Goal: Transaction & Acquisition: Obtain resource

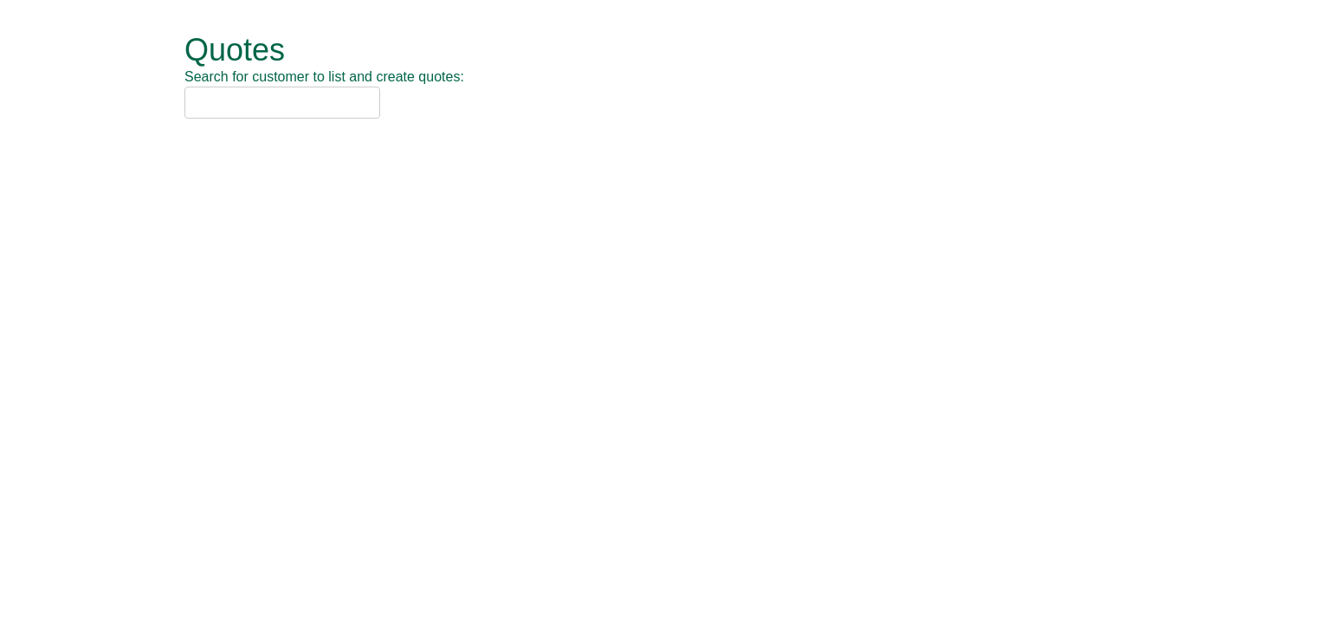
click at [215, 117] on input "text" at bounding box center [282, 103] width 196 height 32
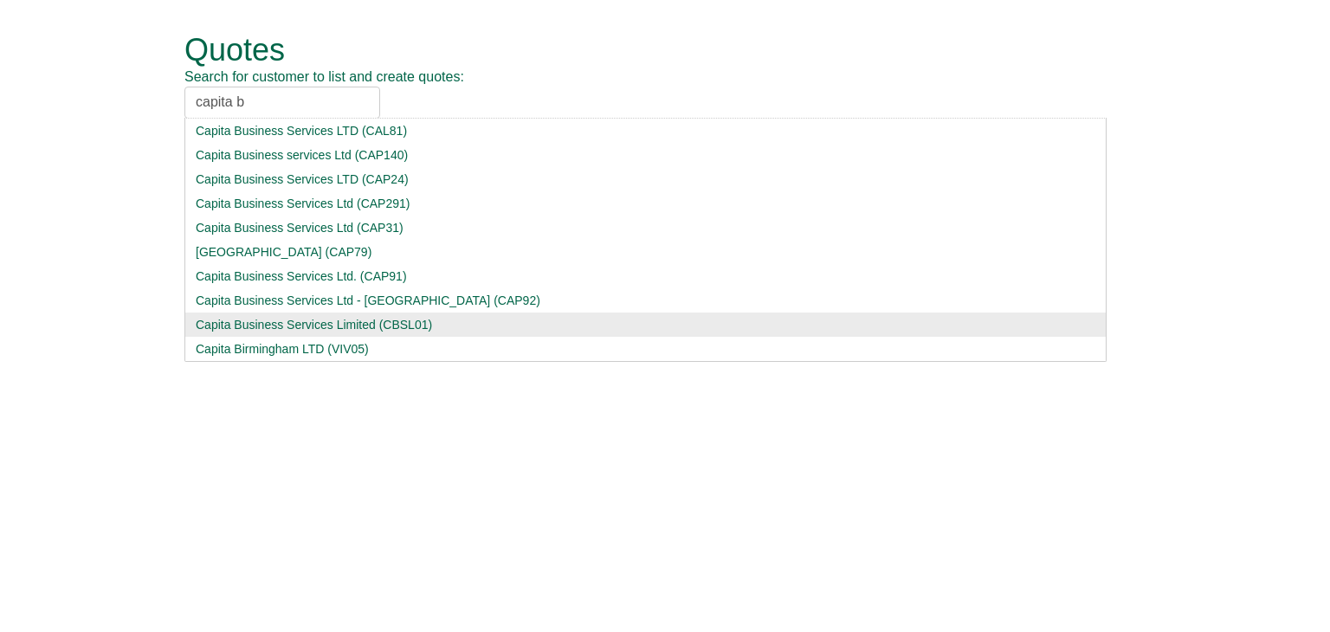
type input "capita b"
click at [285, 325] on div "Capita Business Services Limited (CBSL01)" at bounding box center [645, 324] width 899 height 17
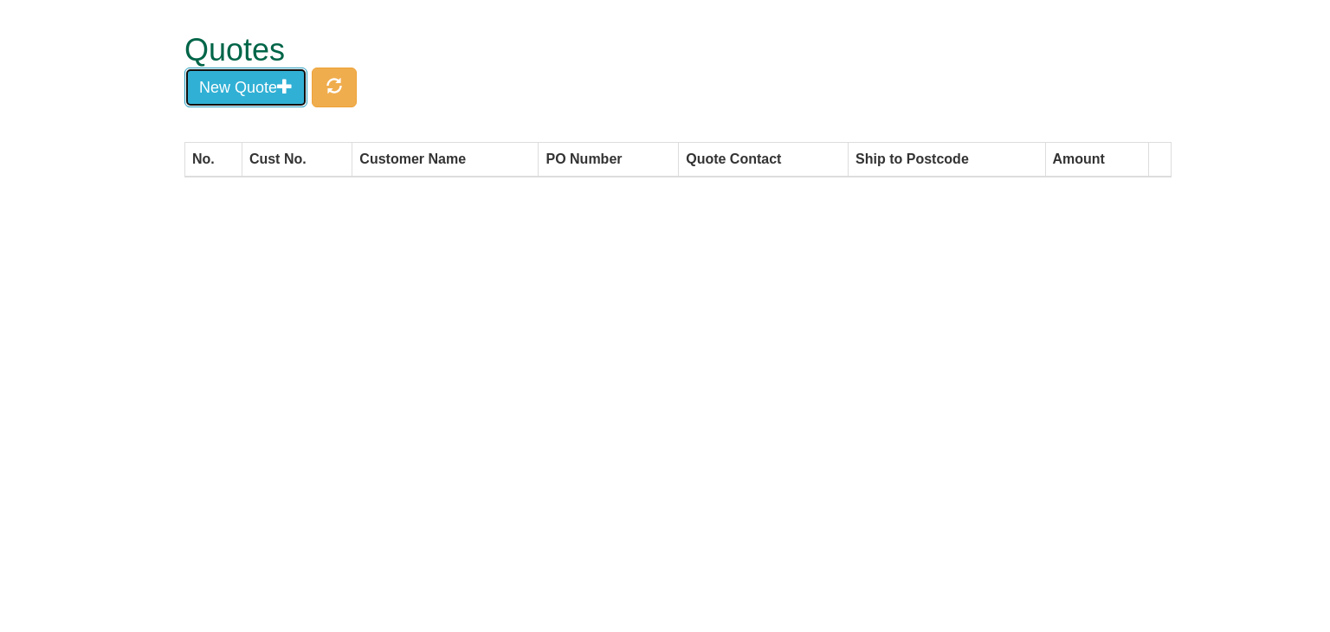
click at [259, 76] on button "New Quote" at bounding box center [245, 88] width 123 height 40
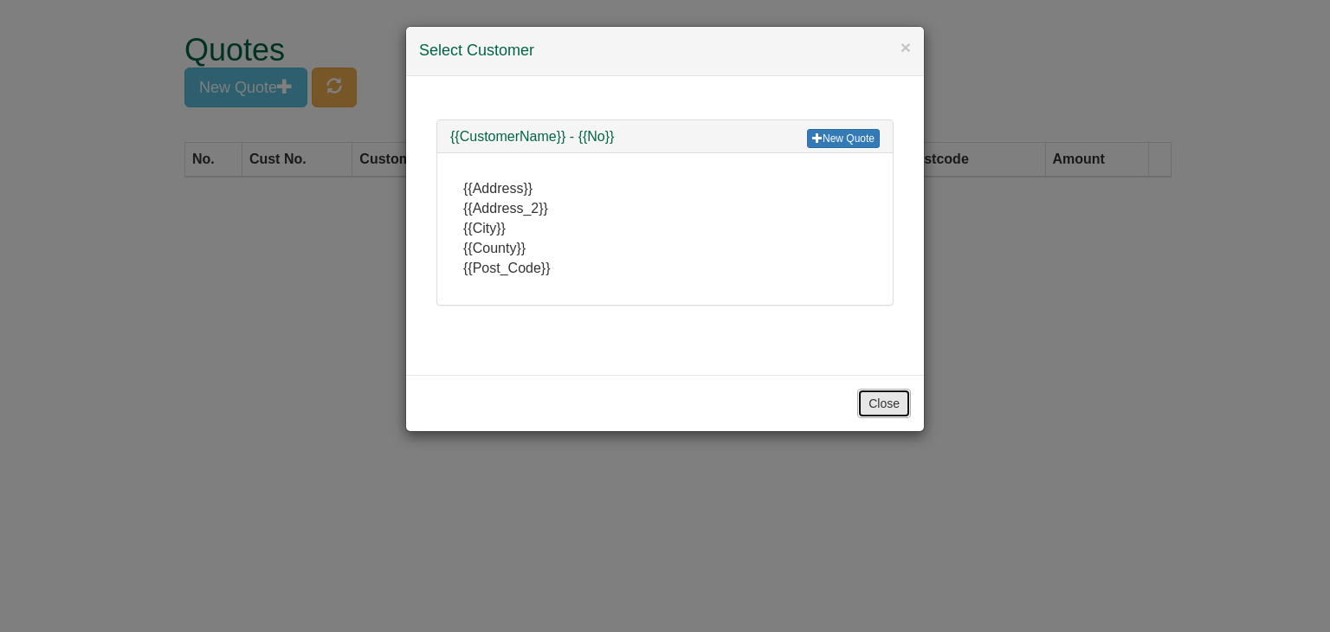
click at [886, 390] on button "Close" at bounding box center [884, 403] width 54 height 29
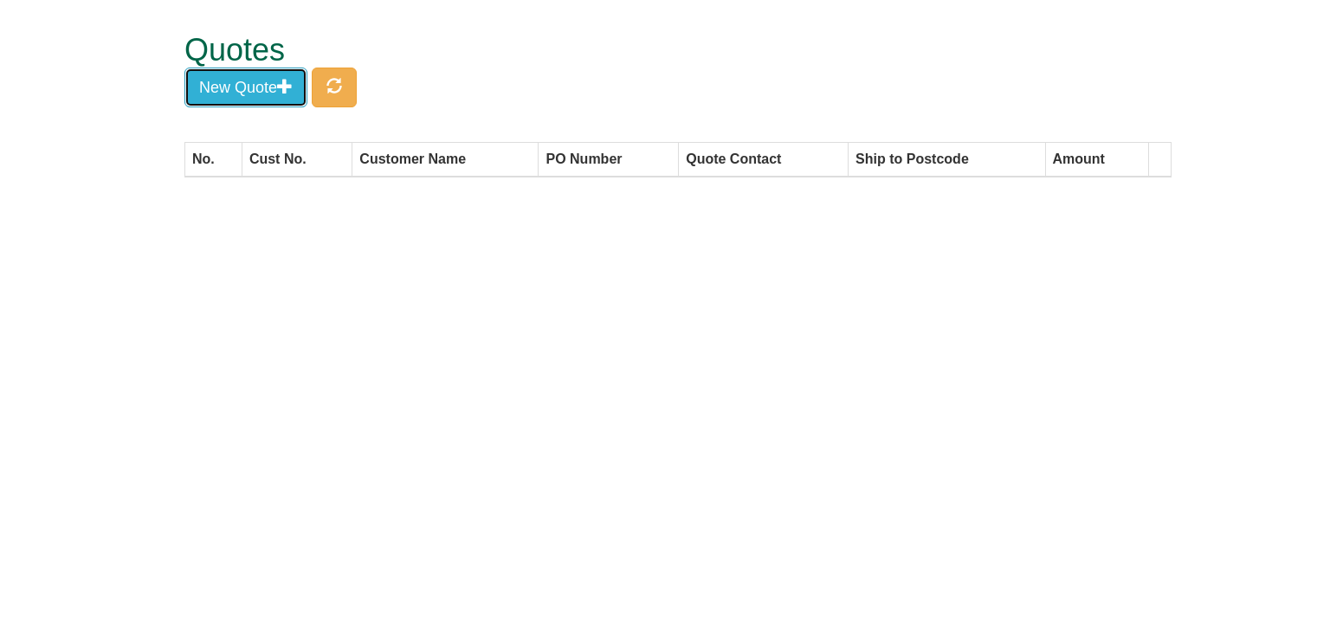
click at [218, 81] on button "New Quote" at bounding box center [245, 88] width 123 height 40
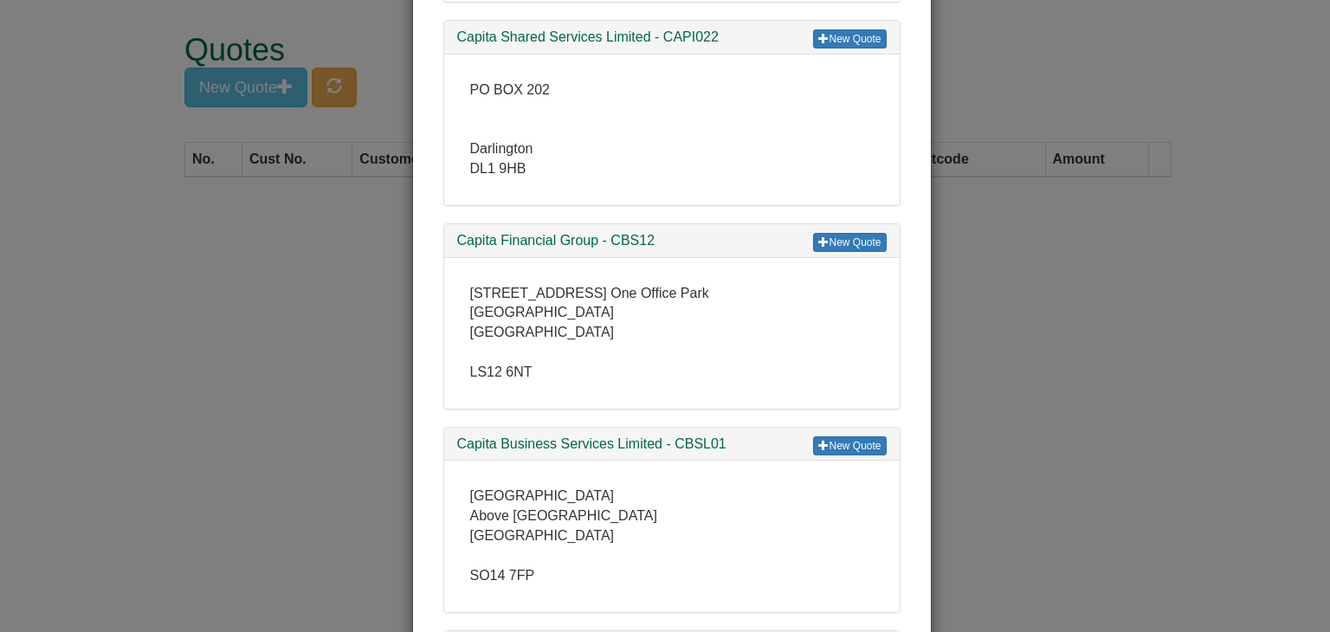
scroll to position [17237, 0]
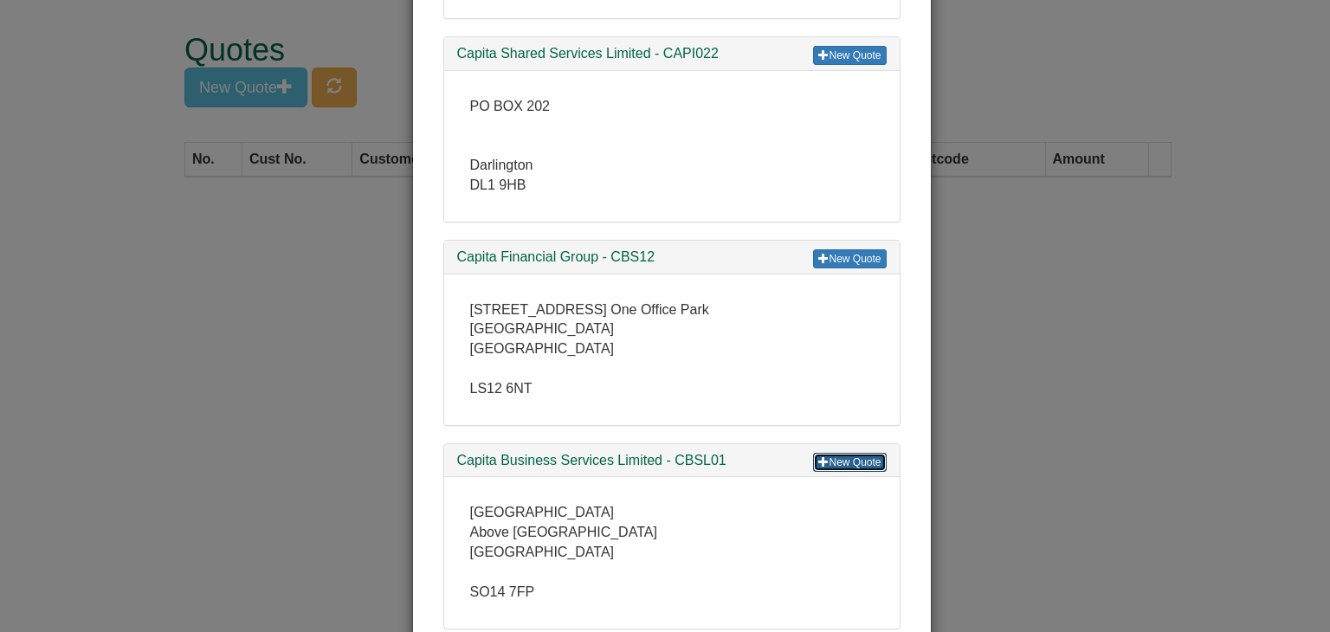
click at [849, 453] on link "New Quote" at bounding box center [849, 462] width 73 height 19
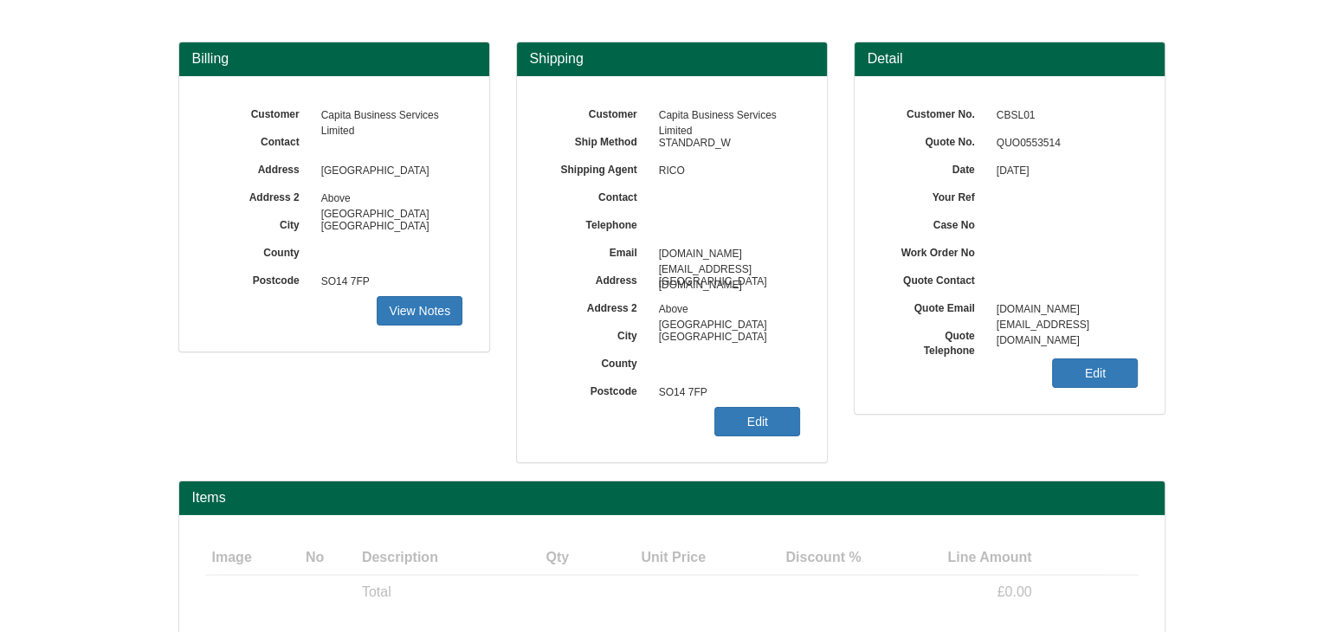
scroll to position [209, 0]
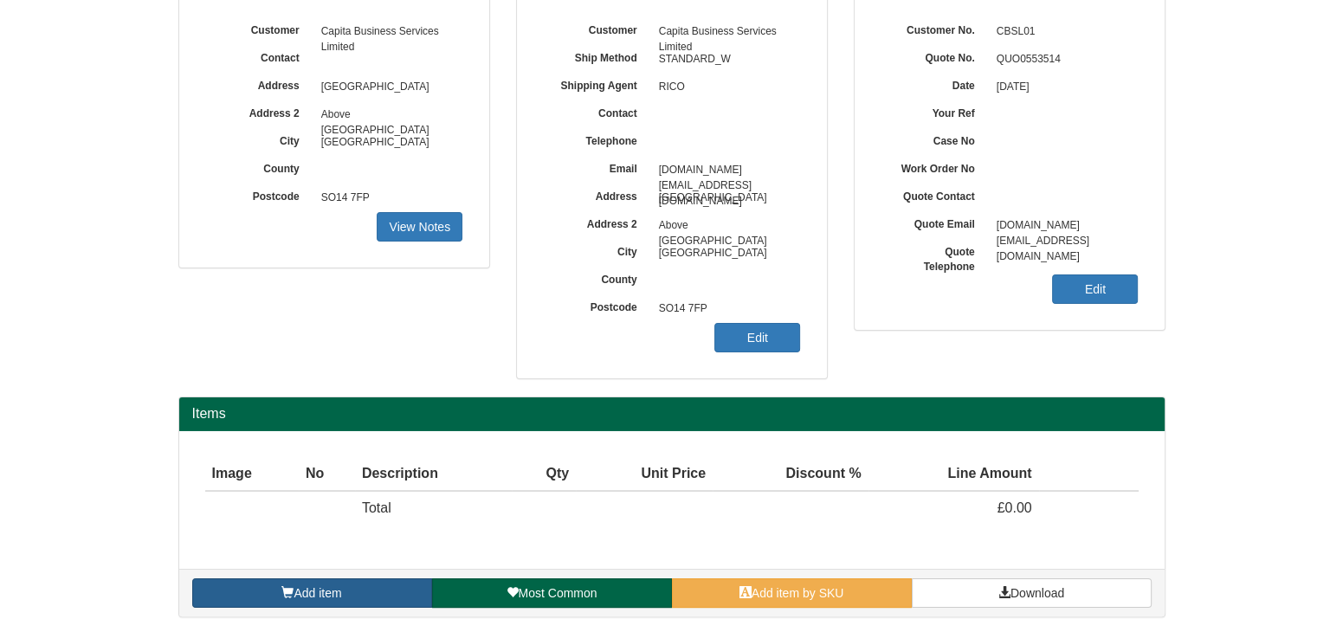
click at [306, 586] on span "Add item" at bounding box center [317, 593] width 48 height 14
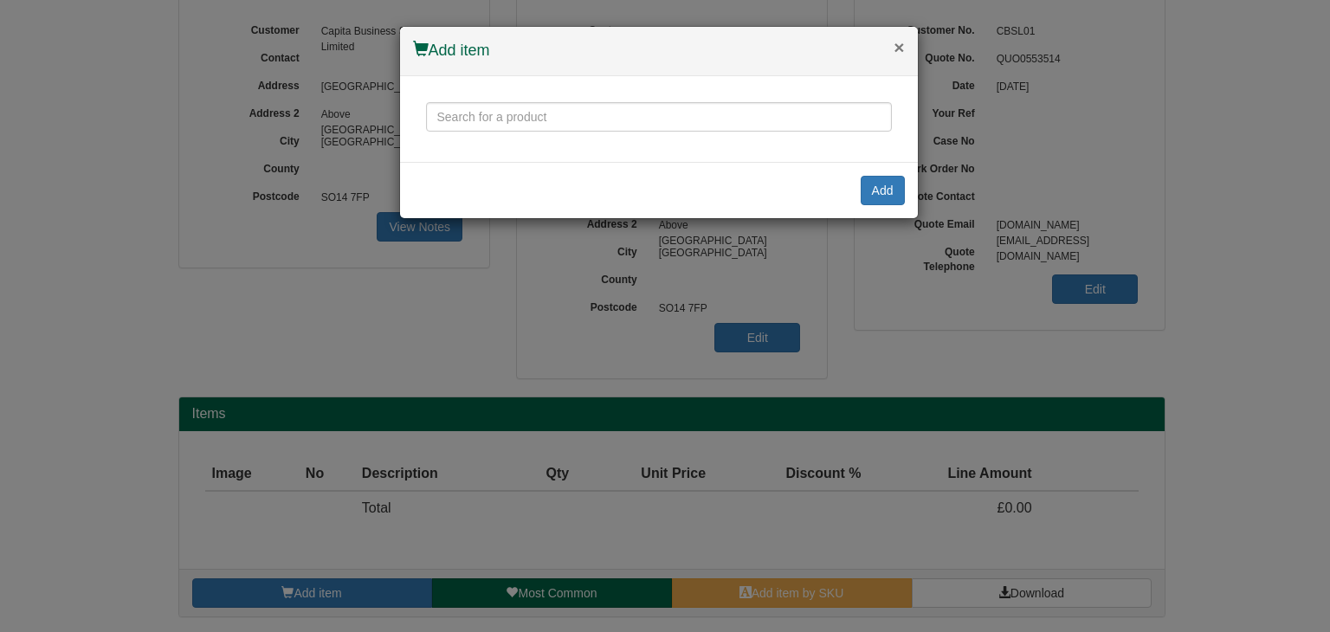
click at [902, 48] on button "×" at bounding box center [898, 47] width 10 height 18
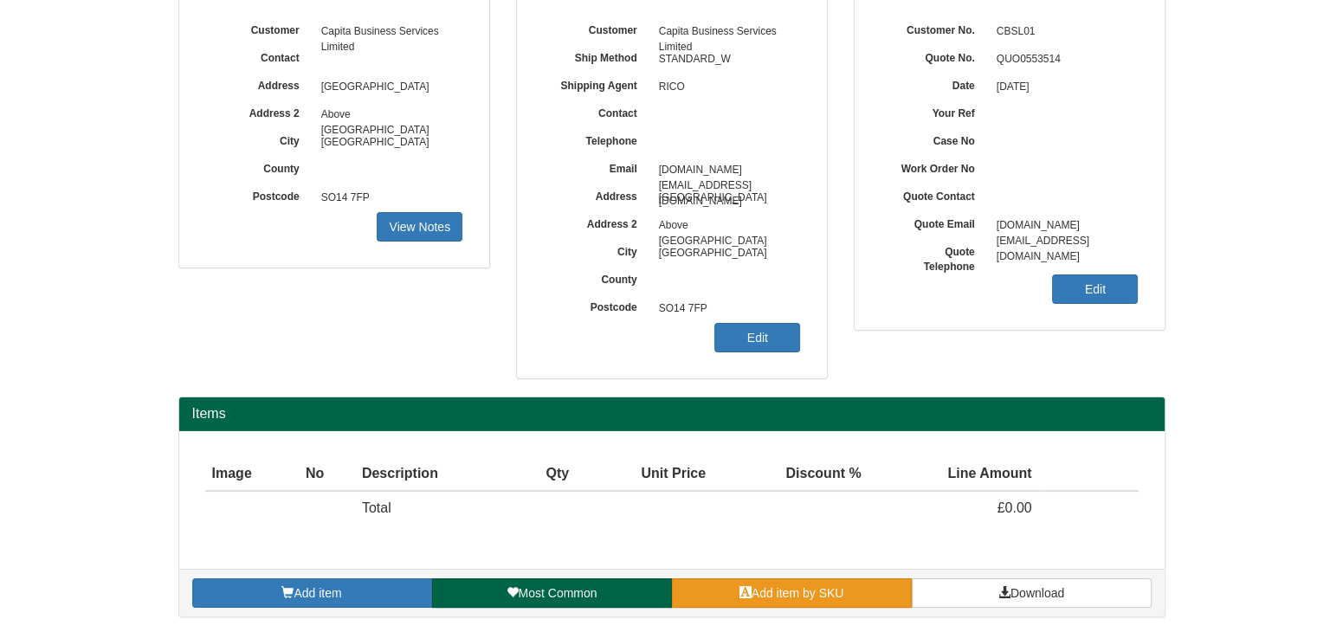
click at [800, 589] on span "Add item by SKU" at bounding box center [797, 593] width 93 height 14
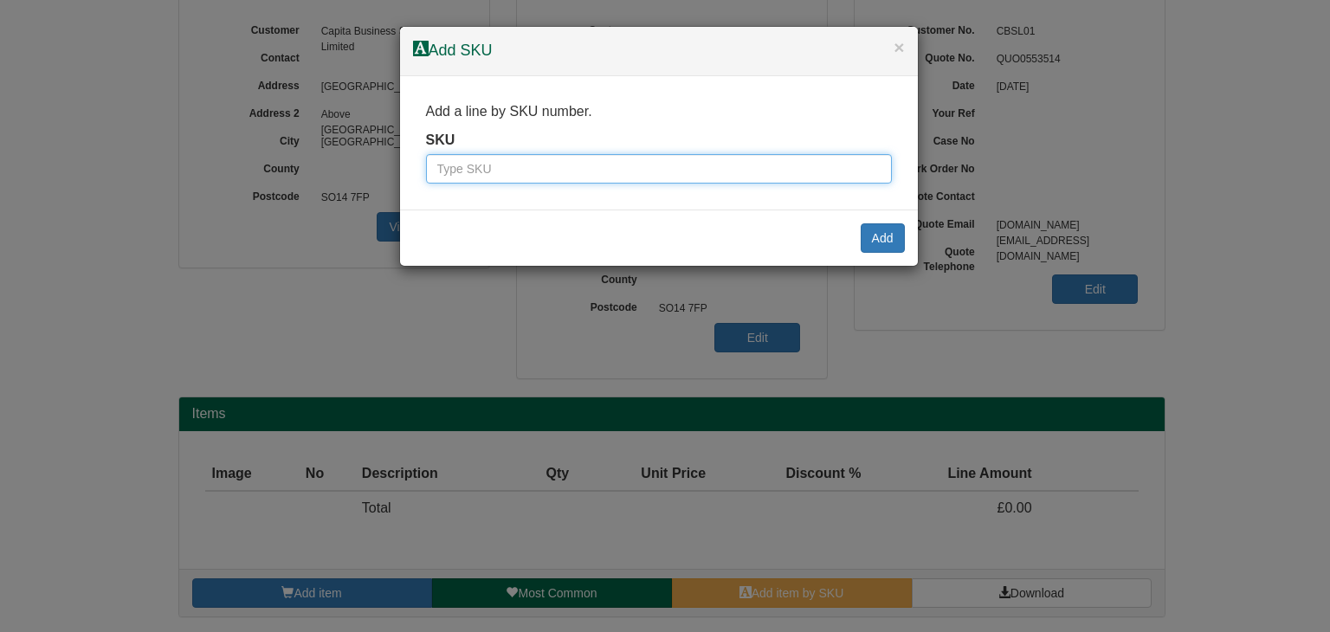
click at [475, 164] on input "text" at bounding box center [659, 168] width 466 height 29
paste input "500000141"
type input "500000141"
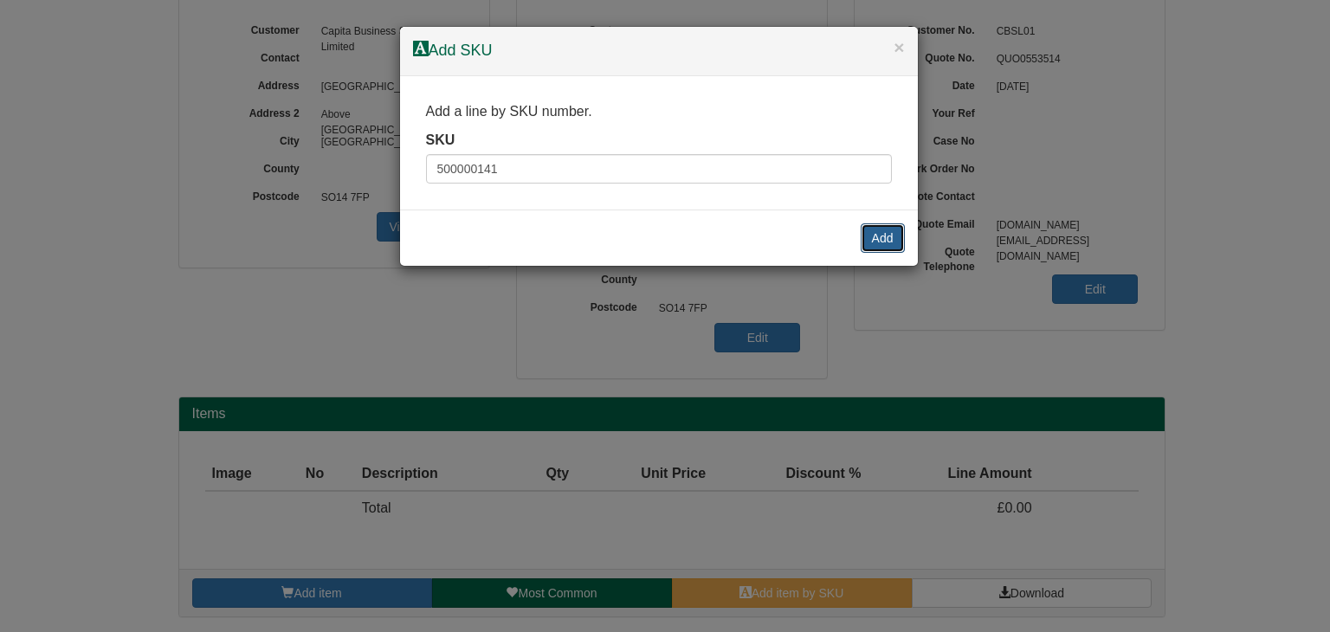
click at [879, 238] on button "Add" at bounding box center [882, 237] width 44 height 29
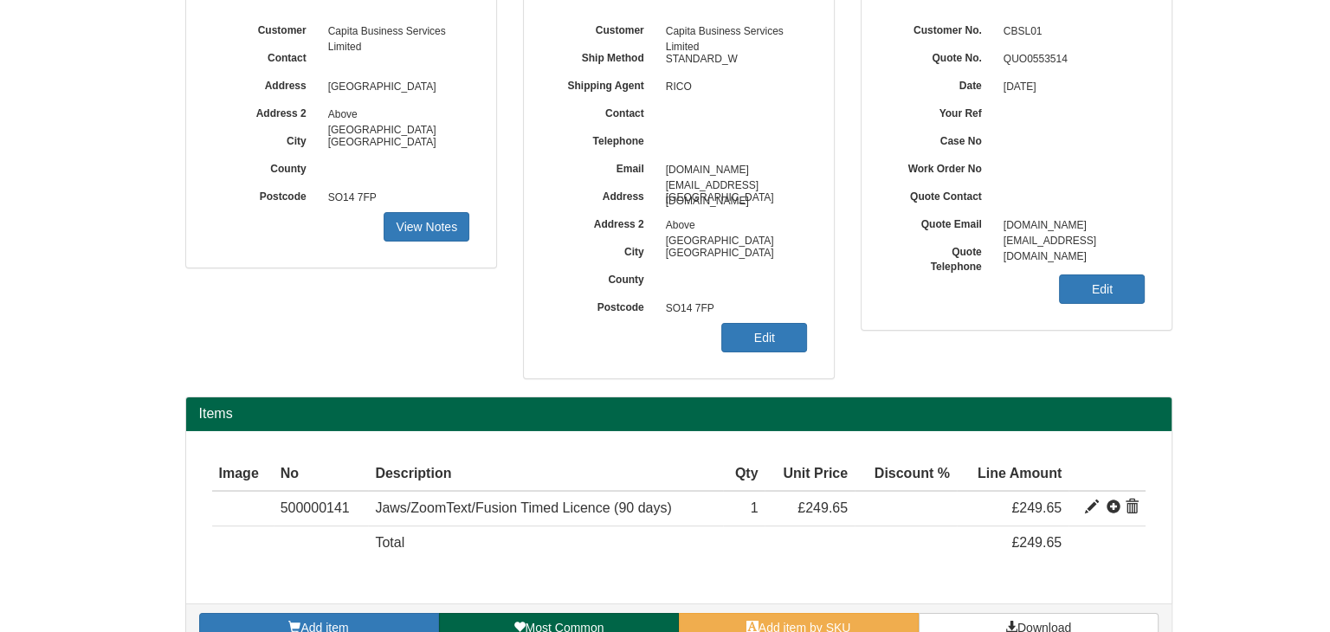
scroll to position [243, 0]
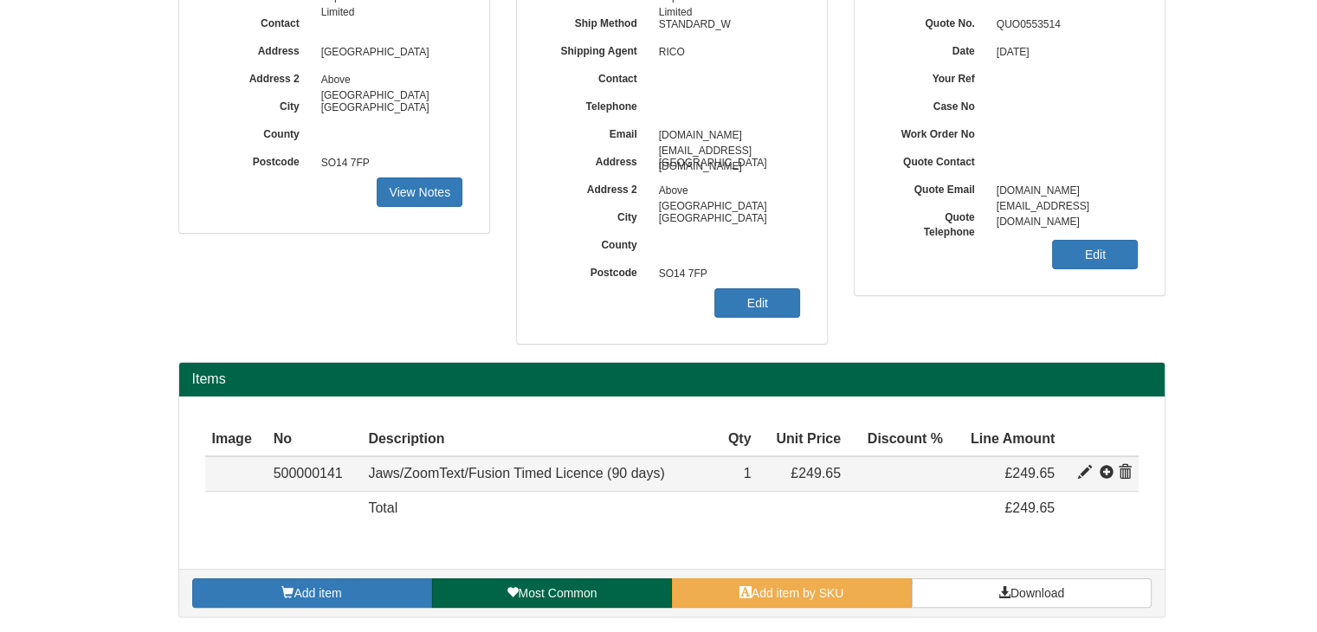
click at [1083, 472] on span at bounding box center [1085, 473] width 14 height 14
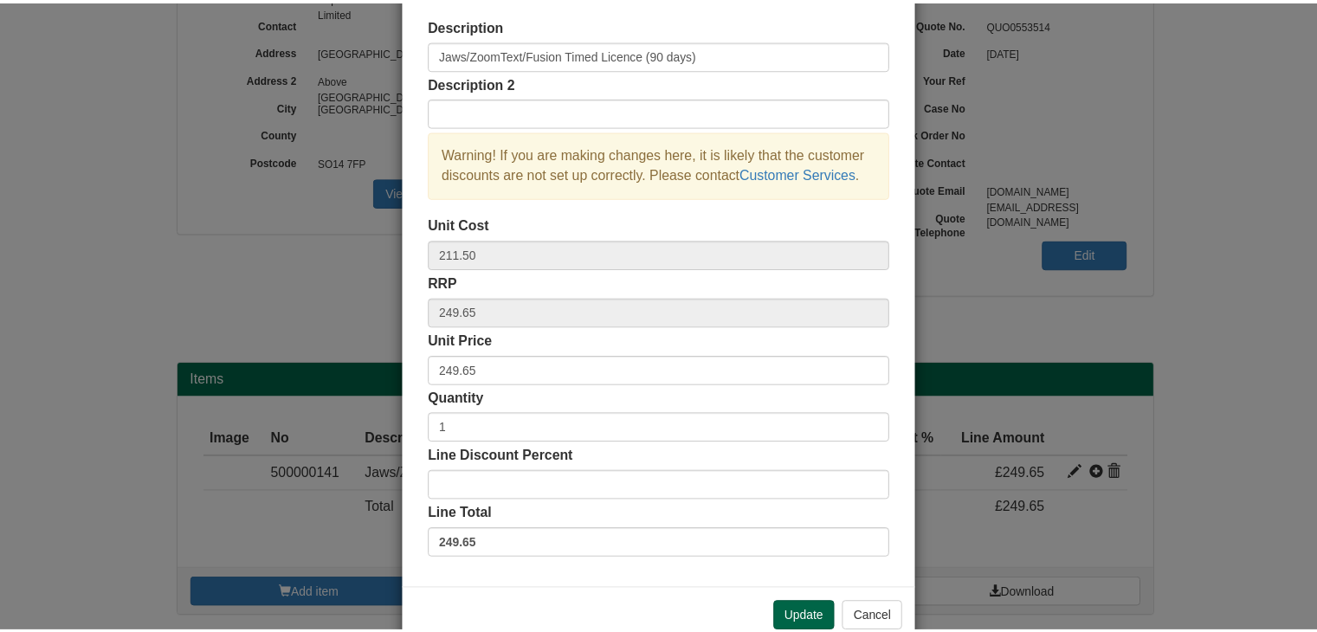
scroll to position [125, 0]
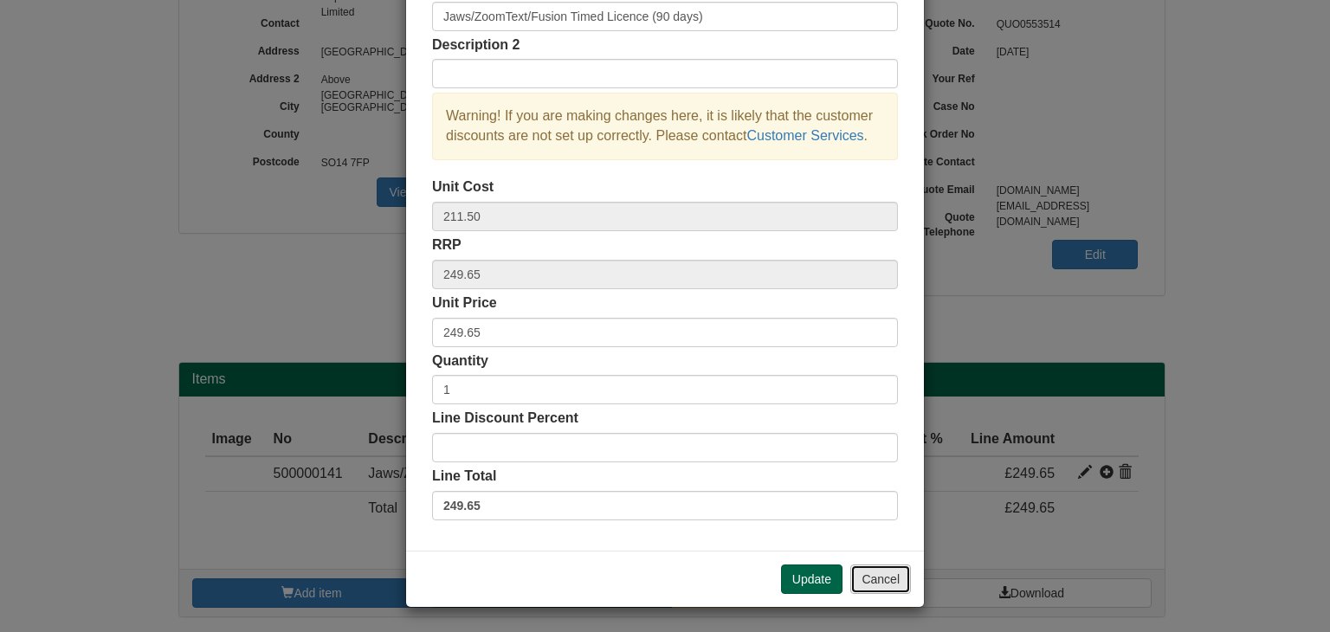
click at [867, 576] on button "Cancel" at bounding box center [880, 578] width 61 height 29
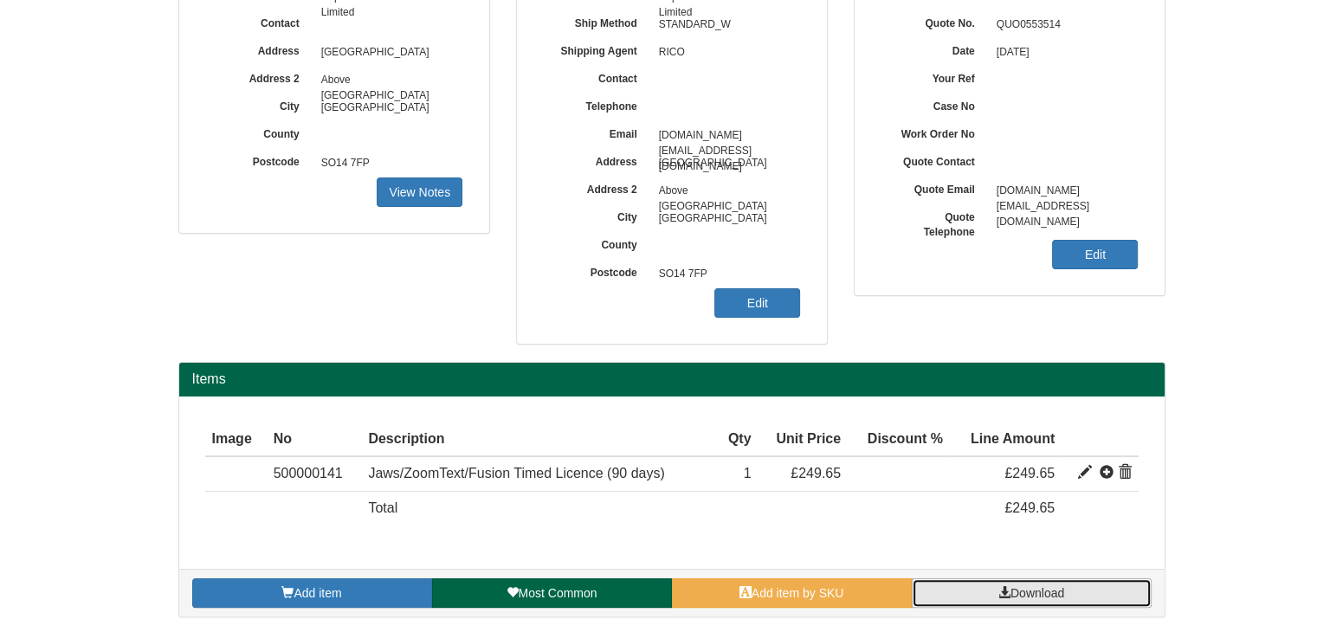
click at [993, 592] on link "Download" at bounding box center [1031, 592] width 240 height 29
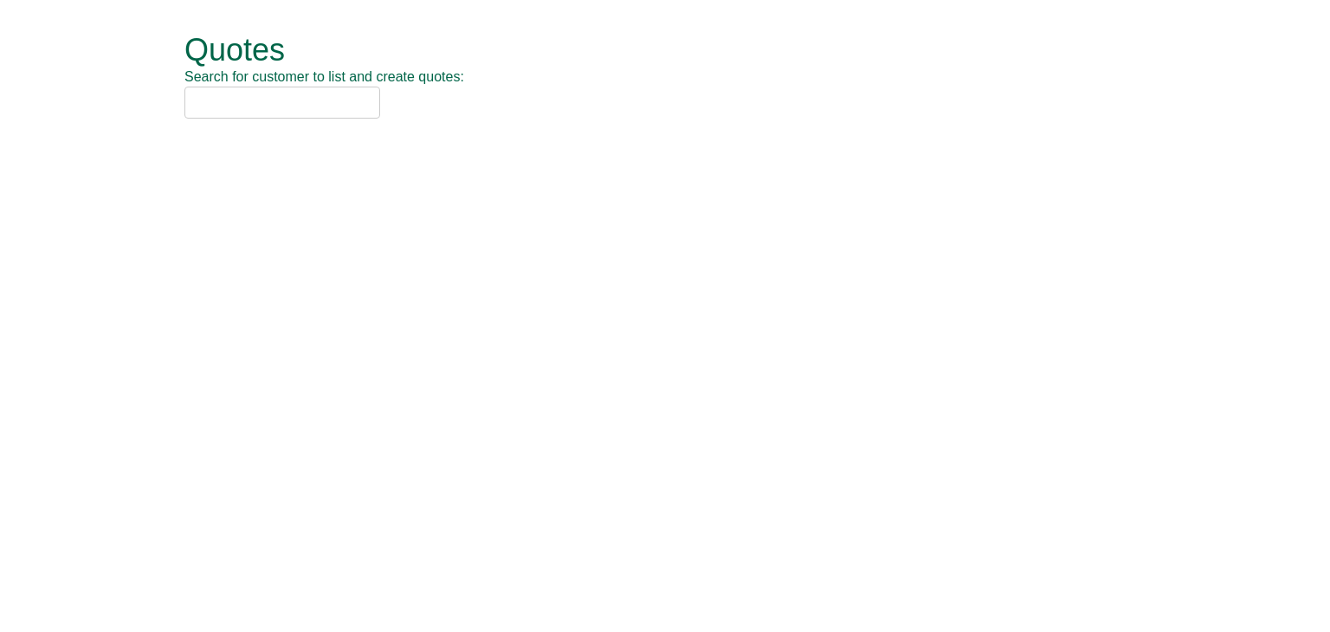
click at [287, 98] on input "text" at bounding box center [282, 103] width 196 height 32
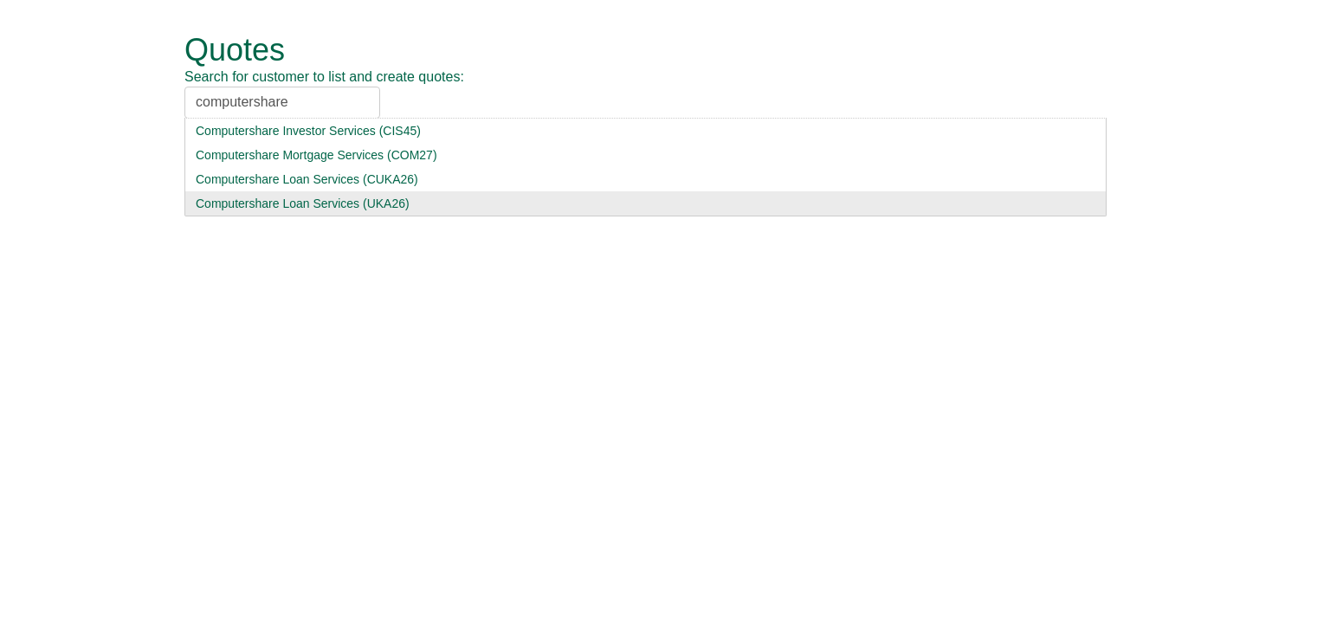
type input "computershare"
click at [269, 206] on div "Computershare Loan Services (UKA26)" at bounding box center [645, 203] width 899 height 17
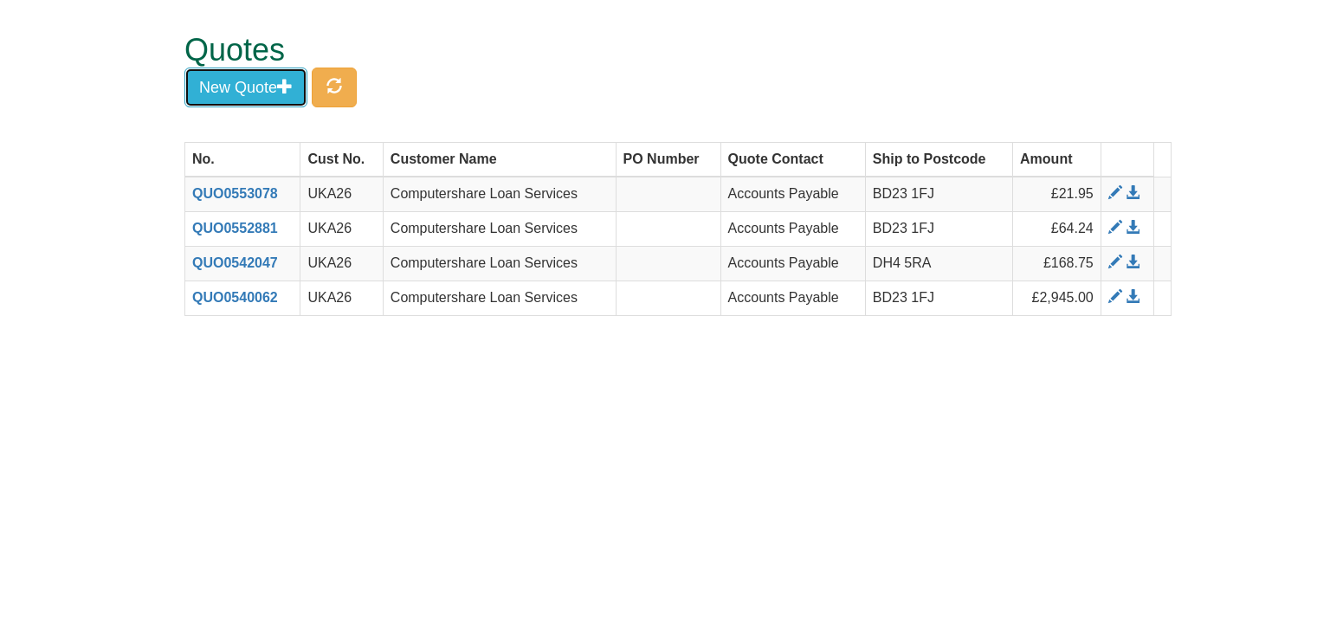
click at [260, 94] on button "New Quote" at bounding box center [245, 88] width 123 height 40
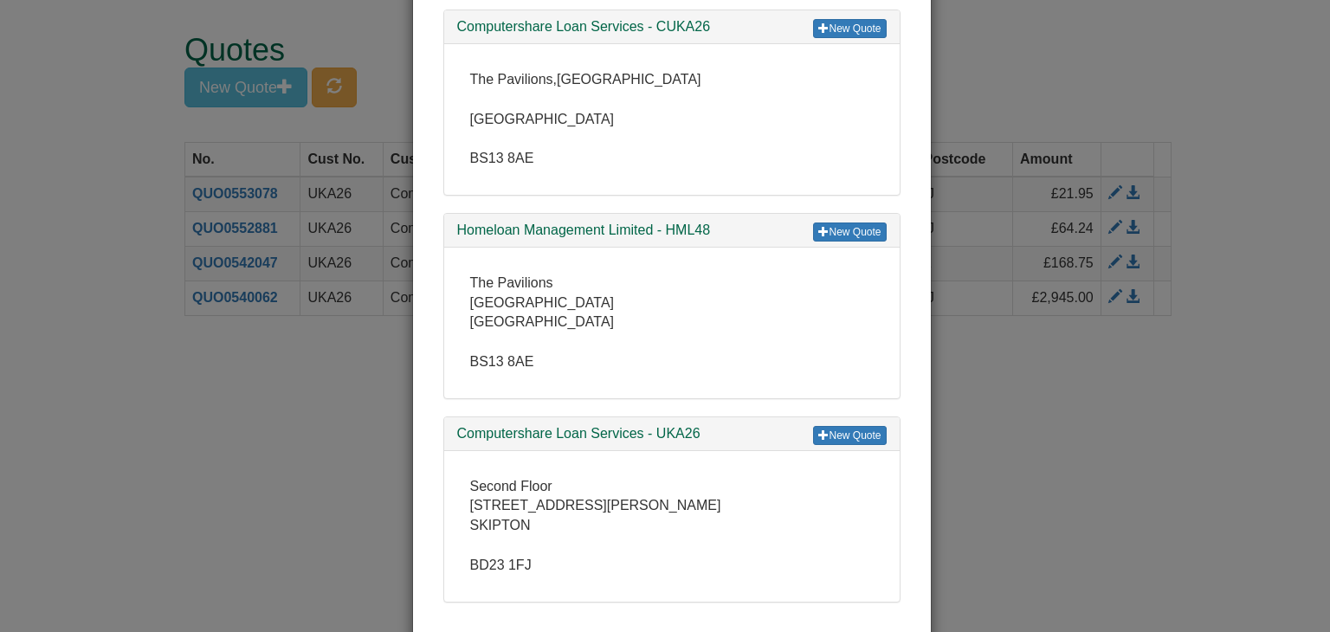
scroll to position [519, 0]
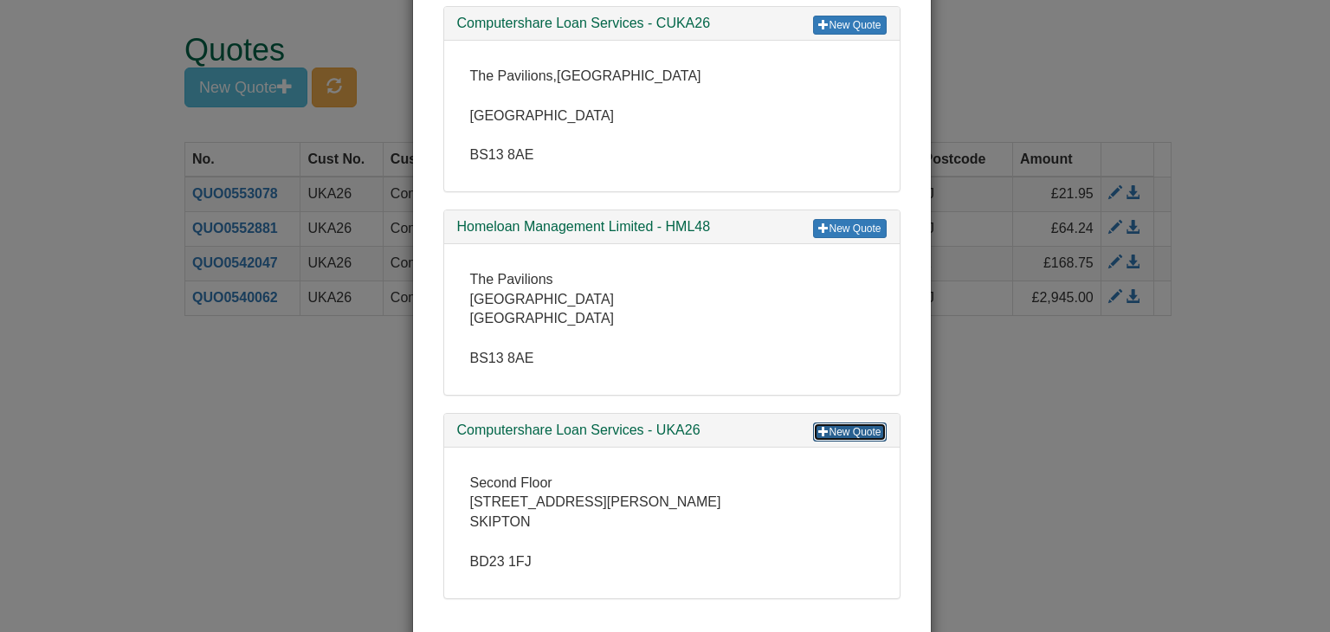
click at [851, 431] on link "New Quote" at bounding box center [849, 431] width 73 height 19
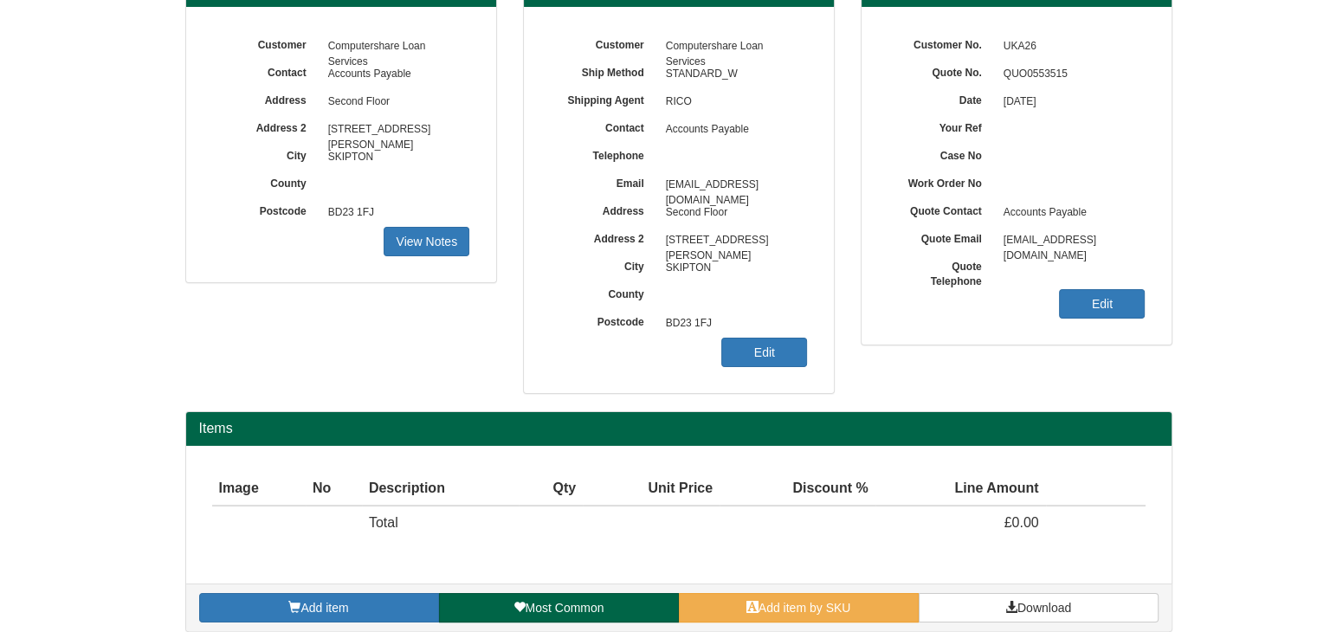
scroll to position [209, 0]
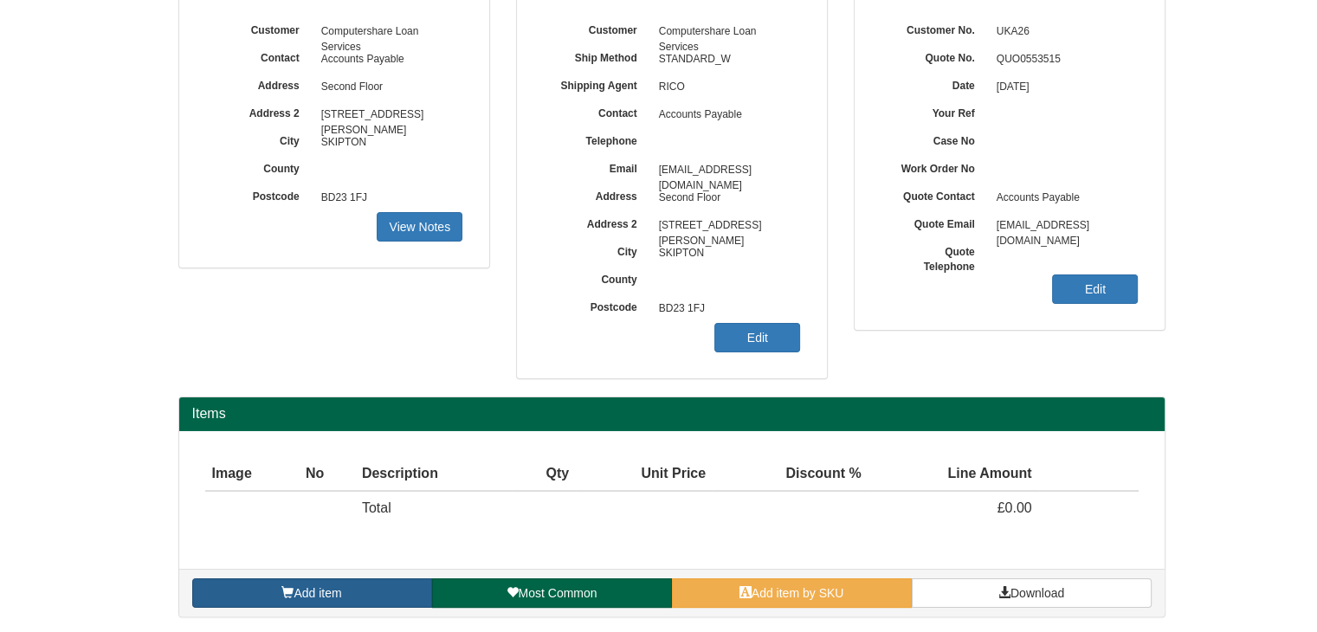
click at [270, 597] on link "Add item" at bounding box center [312, 592] width 240 height 29
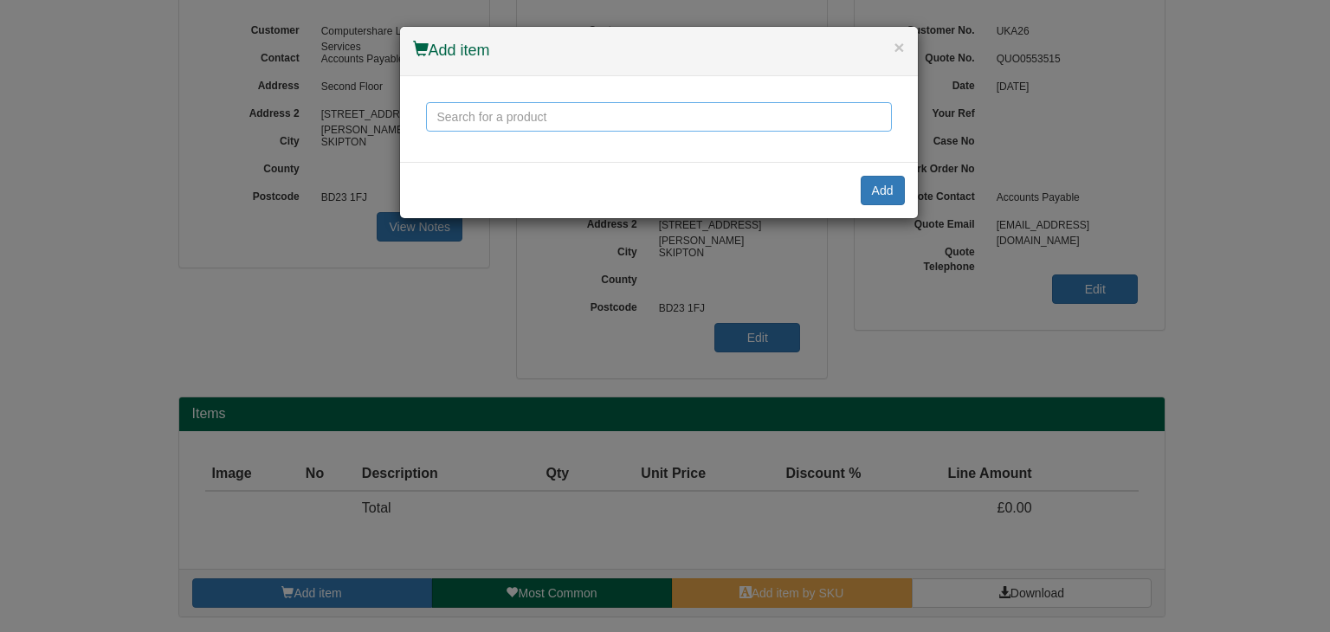
click at [560, 116] on input "text" at bounding box center [659, 116] width 466 height 29
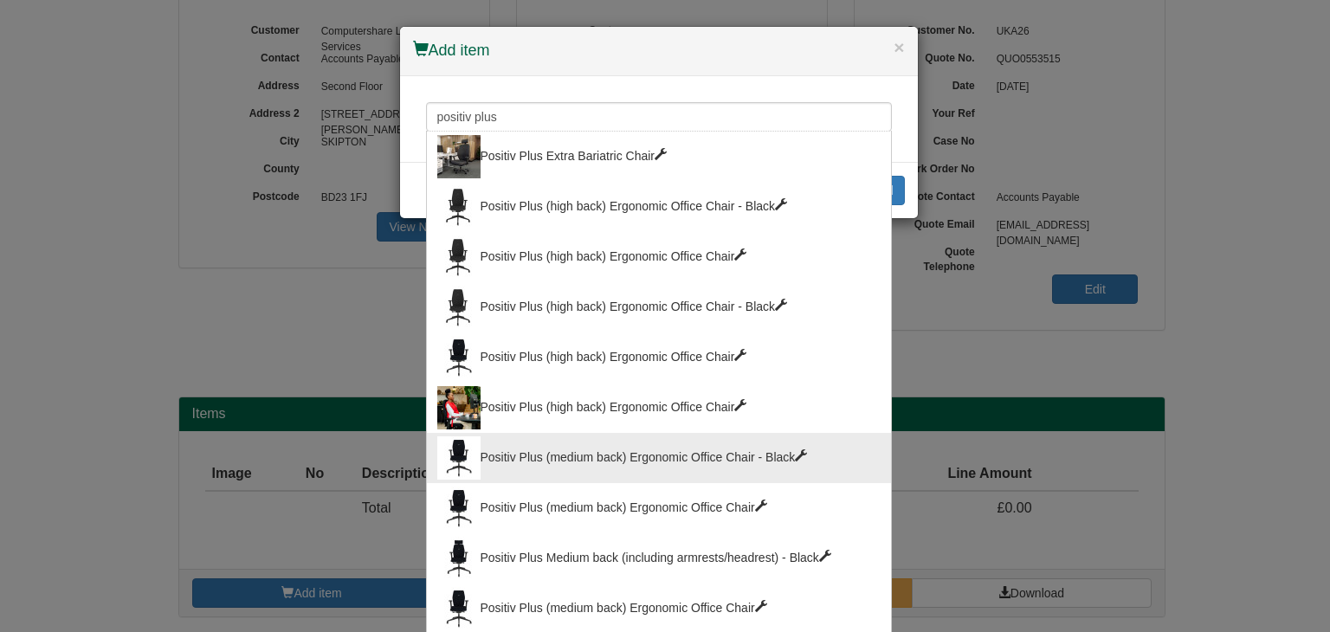
click at [583, 445] on div "Positiv Plus (medium back) Ergonomic Office Chair - Black" at bounding box center [658, 457] width 443 height 43
type input "Positiv Plus (medium back) Ergonomic Office Chair - Black"
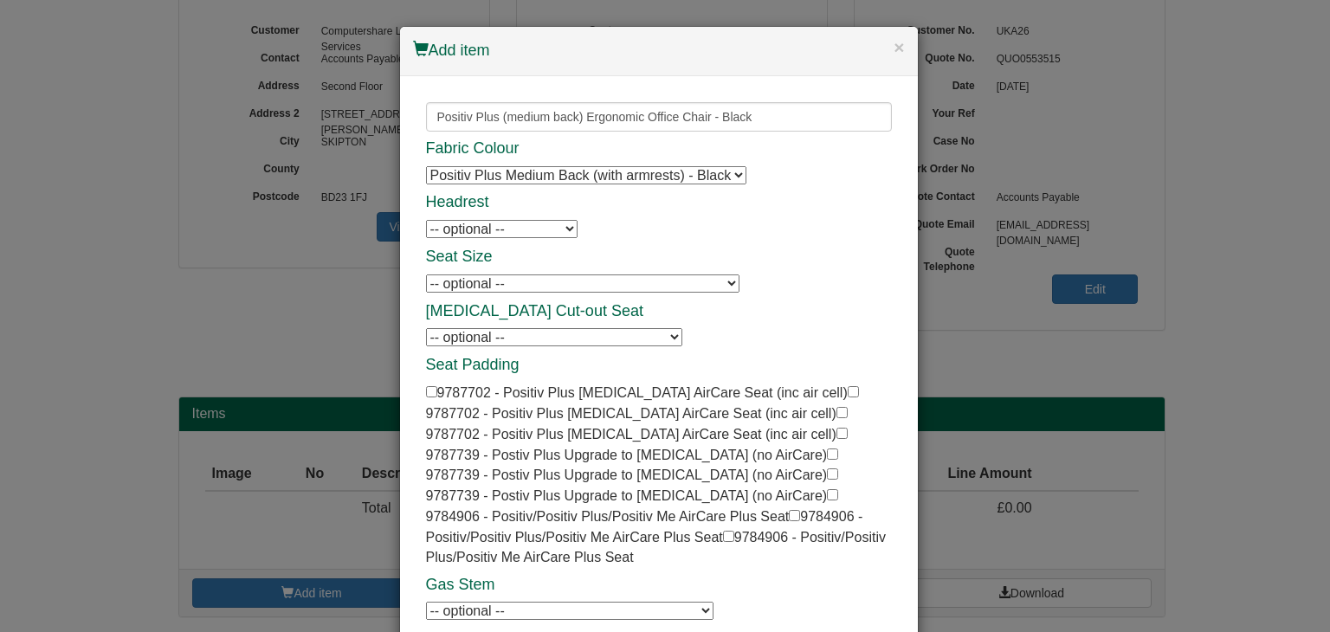
click at [538, 229] on select "-- optional -- Positiv Plus Headrest Positiv Plus Headrest Positiv Plus Headrest" at bounding box center [501, 229] width 151 height 18
click at [789, 244] on div "Fabric Colour Positiv Plus Medium Back (with armrests) - Black Positiv Plus Med…" at bounding box center [659, 435] width 466 height 590
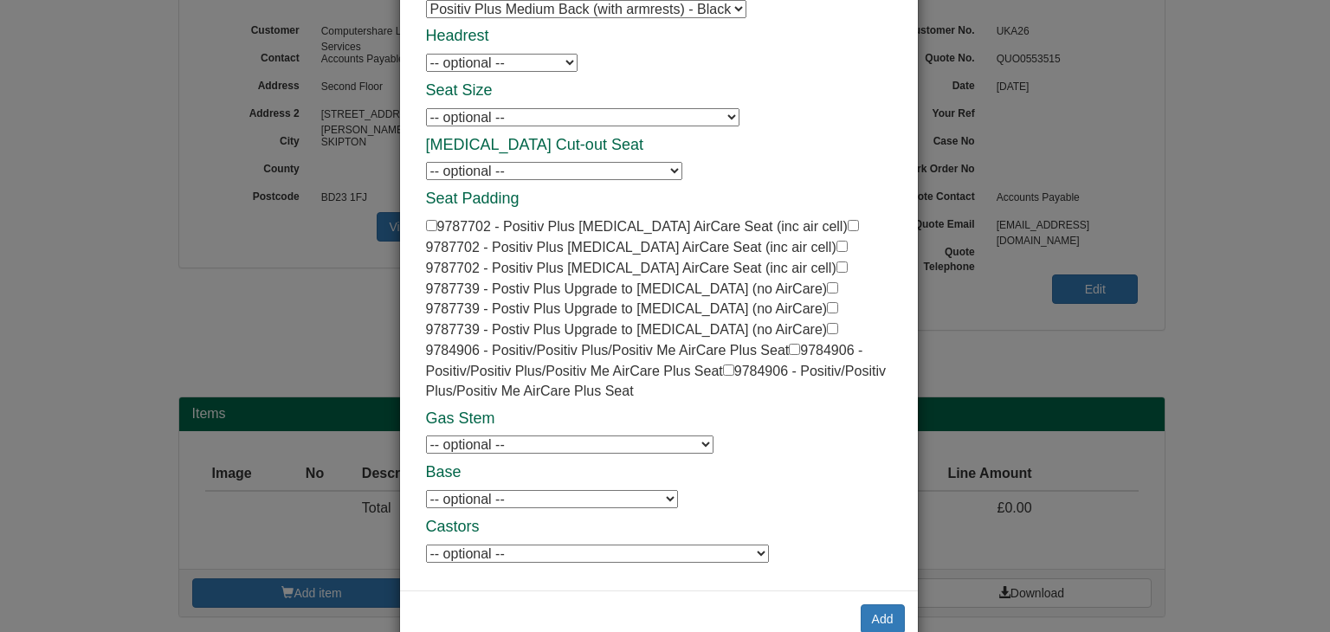
scroll to position [181, 0]
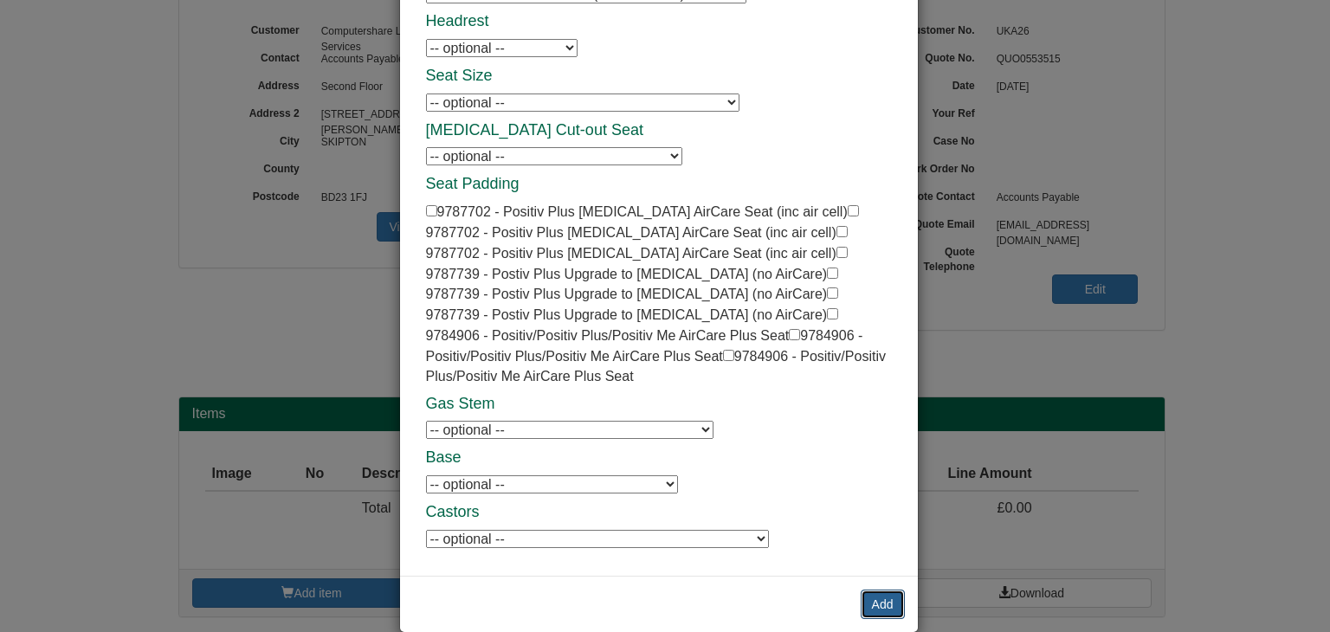
click at [873, 589] on button "Add" at bounding box center [882, 603] width 44 height 29
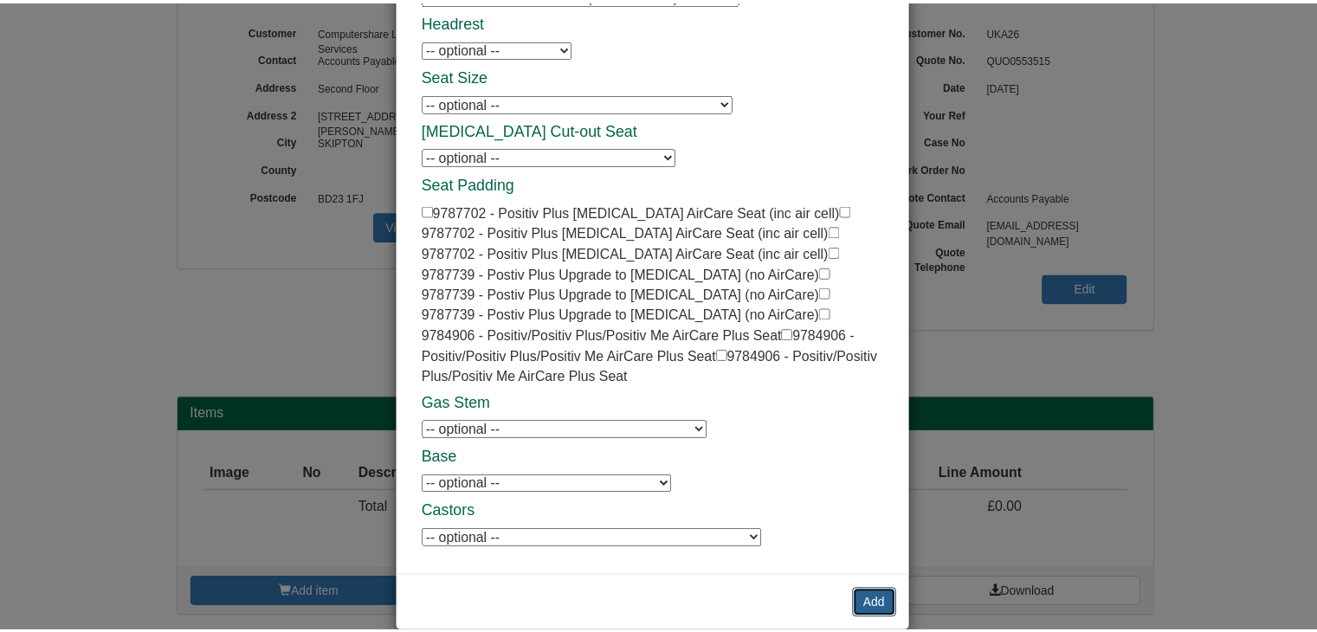
scroll to position [0, 0]
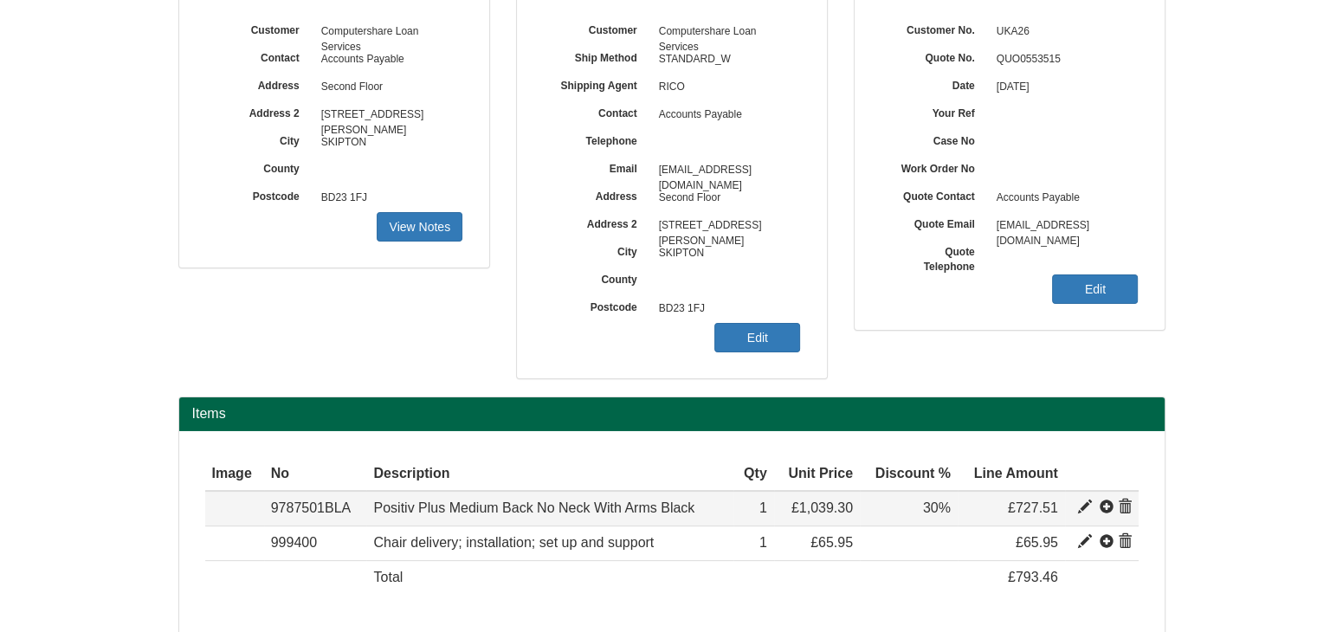
click at [1128, 506] on span at bounding box center [1125, 507] width 14 height 14
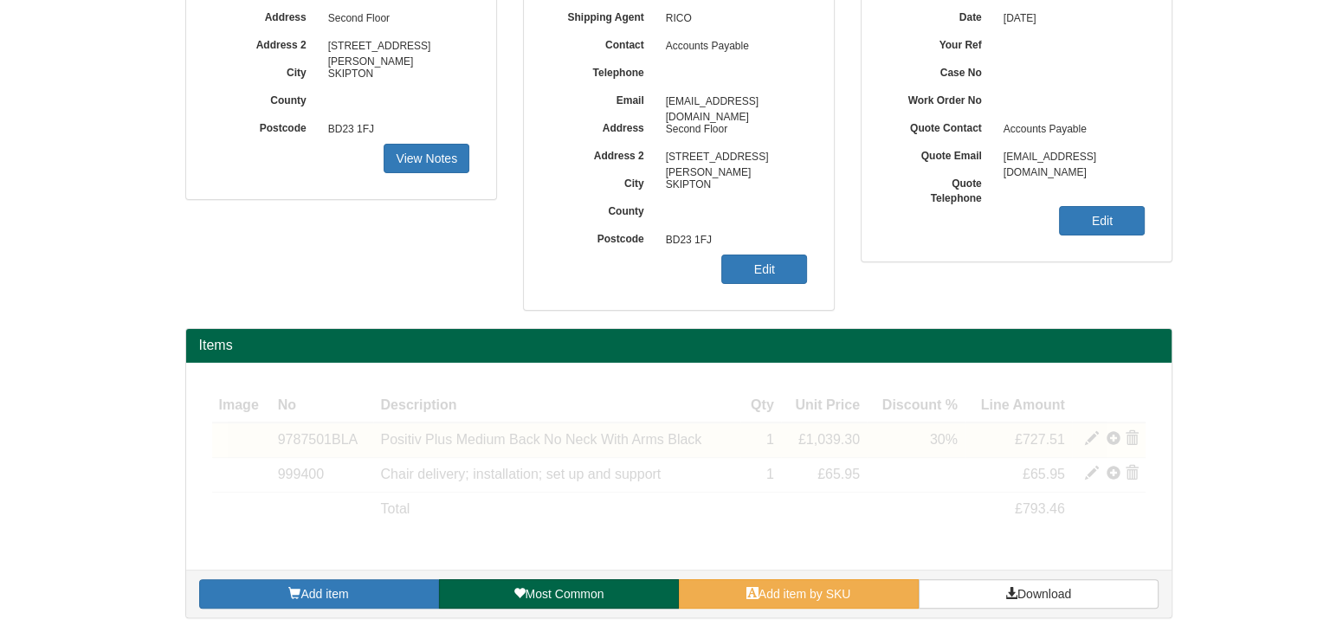
scroll to position [243, 0]
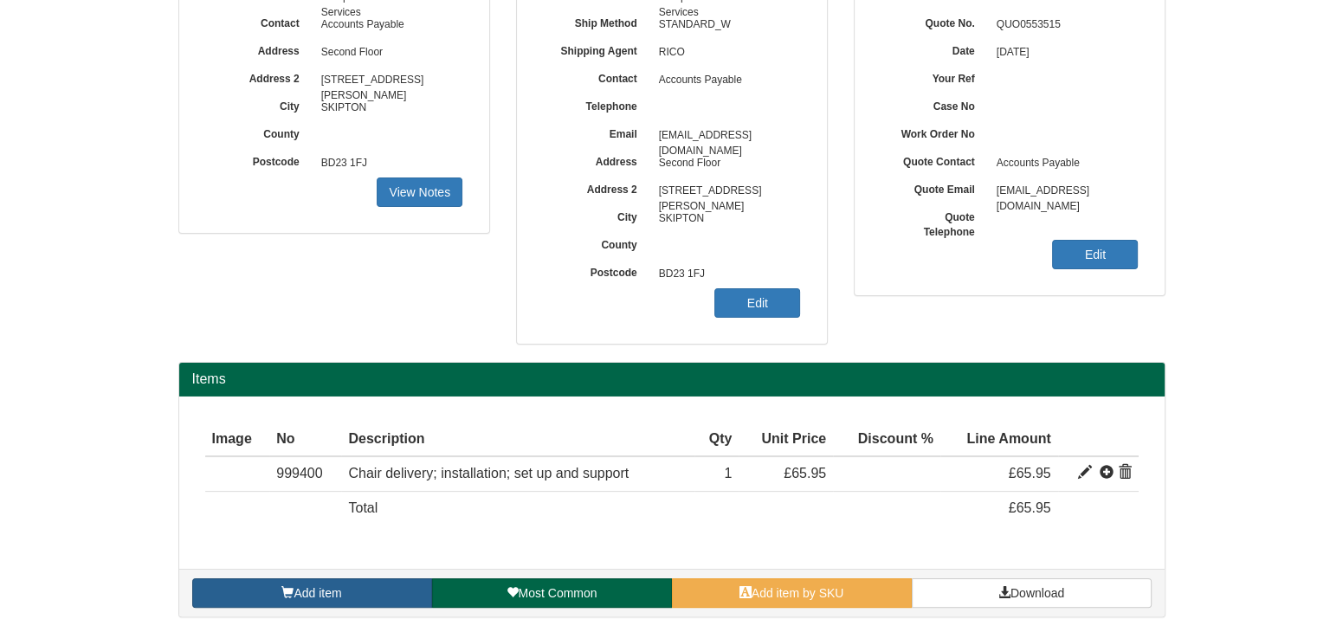
click at [328, 579] on link "Add item" at bounding box center [312, 592] width 240 height 29
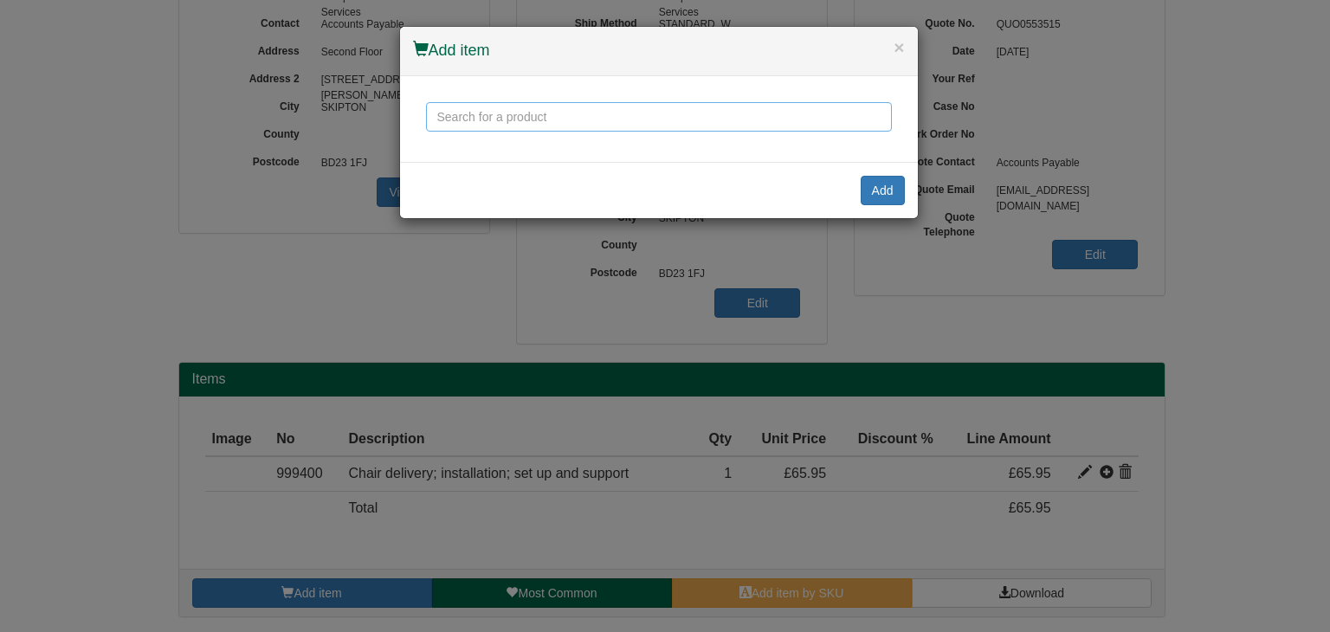
click at [525, 112] on input "text" at bounding box center [659, 116] width 466 height 29
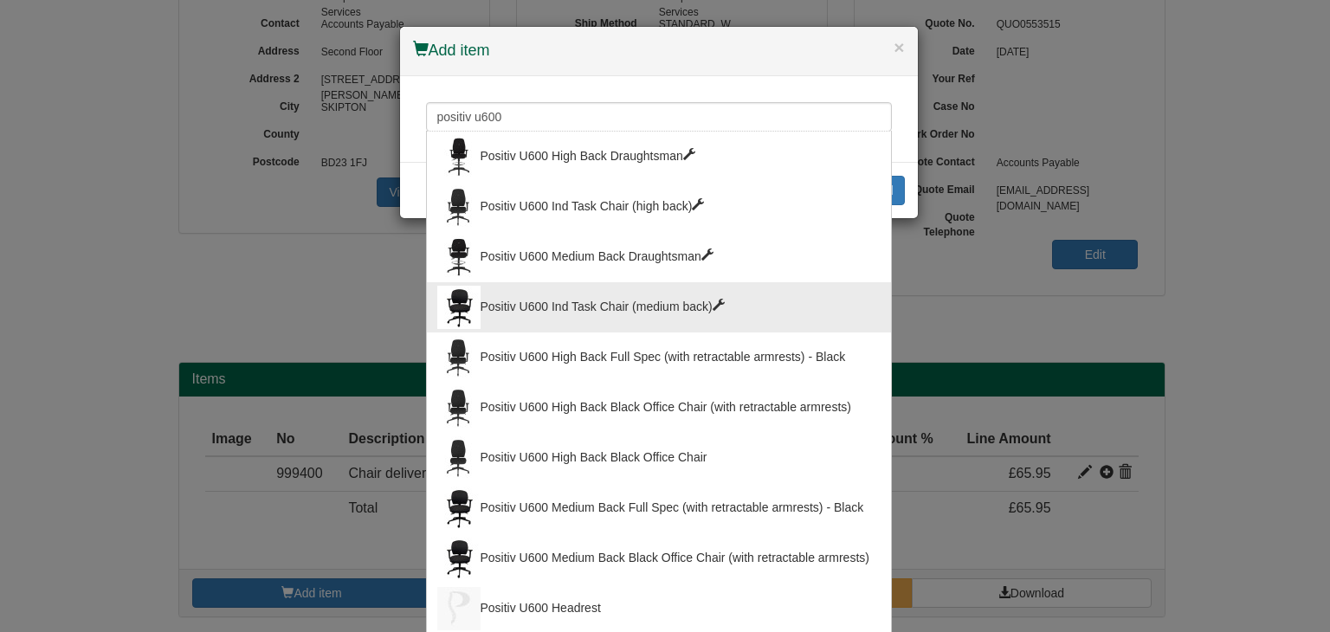
click at [537, 301] on div "Positiv U600 Ind Task Chair (medium back)" at bounding box center [658, 307] width 443 height 43
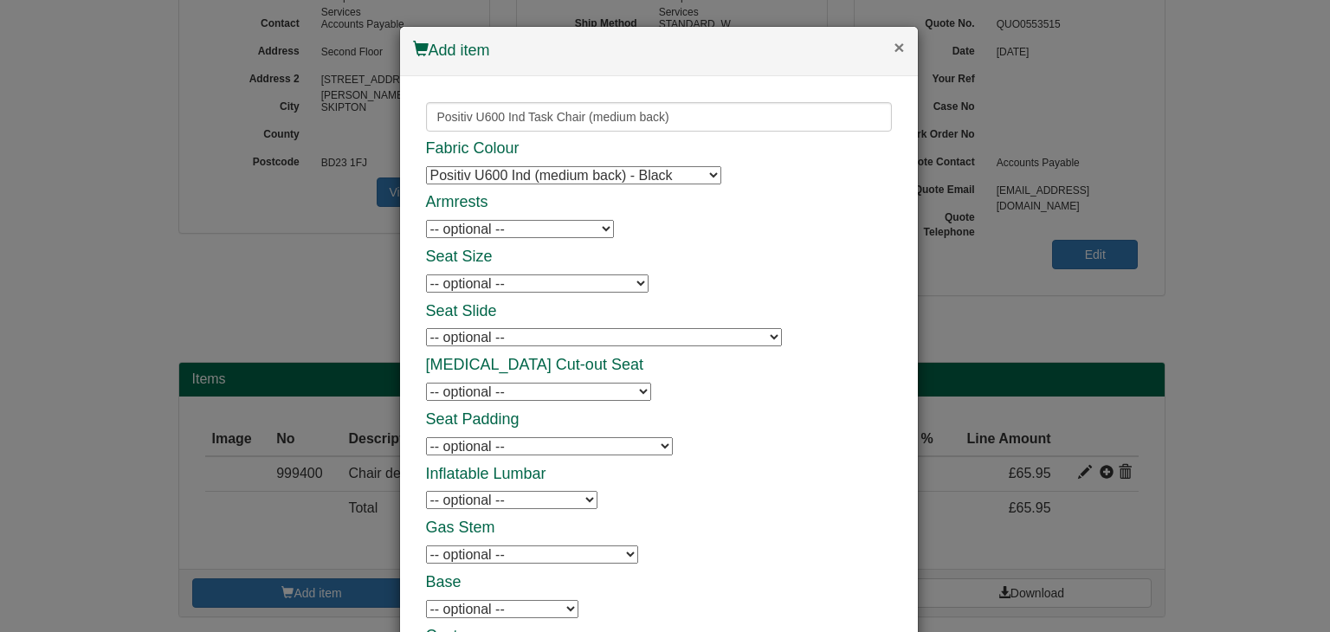
click at [893, 46] on button "×" at bounding box center [898, 47] width 10 height 18
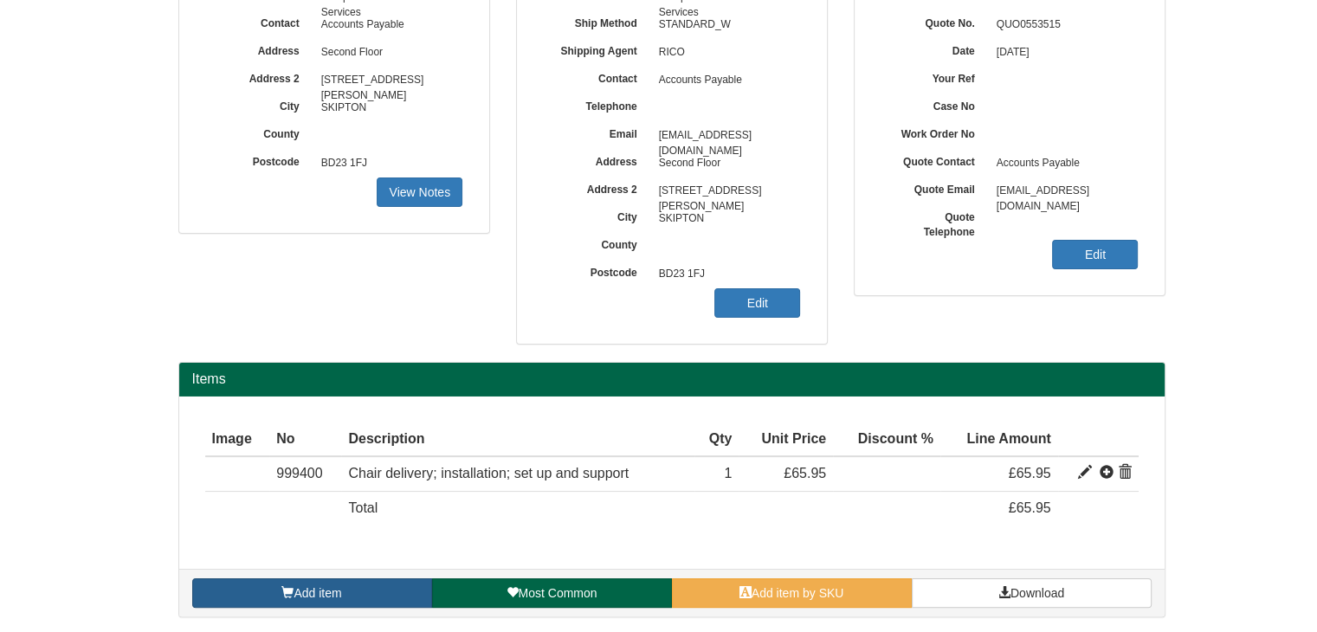
click at [300, 589] on span "Add item" at bounding box center [317, 593] width 48 height 14
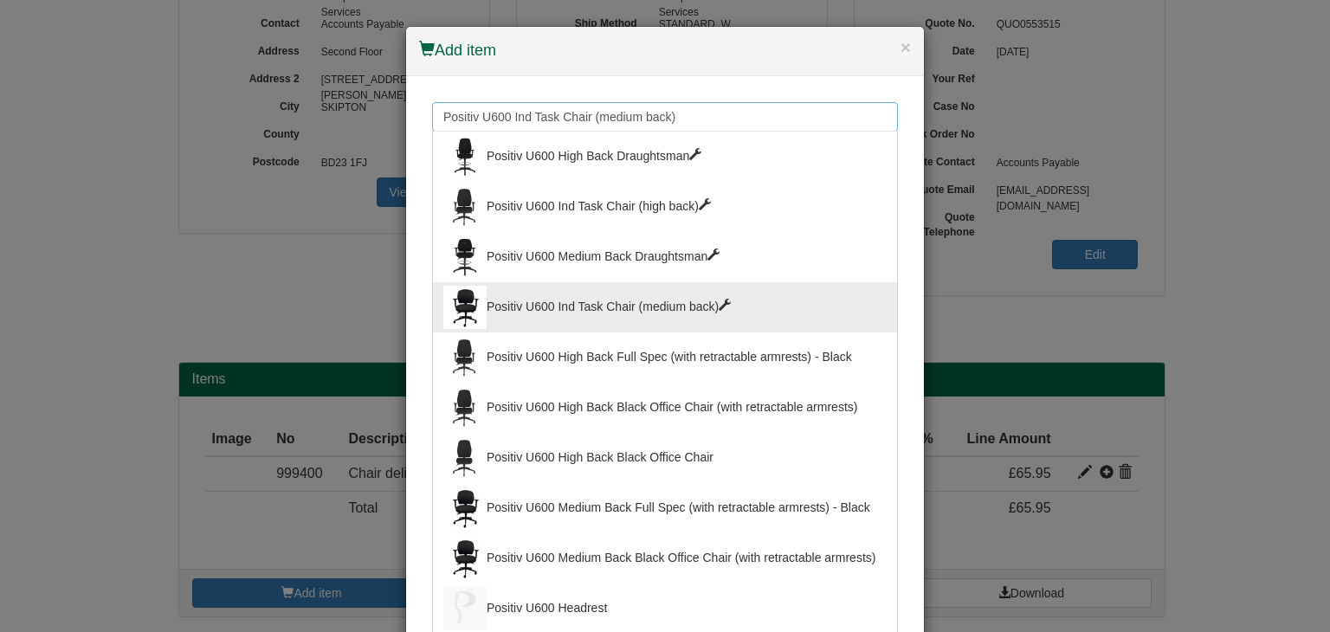
drag, startPoint x: 699, startPoint y: 119, endPoint x: 587, endPoint y: 114, distance: 112.6
click at [587, 114] on input "Positiv U600 Ind Task Chair (medium back)" at bounding box center [665, 116] width 466 height 29
click at [595, 204] on div "Positiv U600 Ind Task Chair (high back)" at bounding box center [664, 206] width 443 height 43
type input "Positiv U600 Ind Task Chair (high back)"
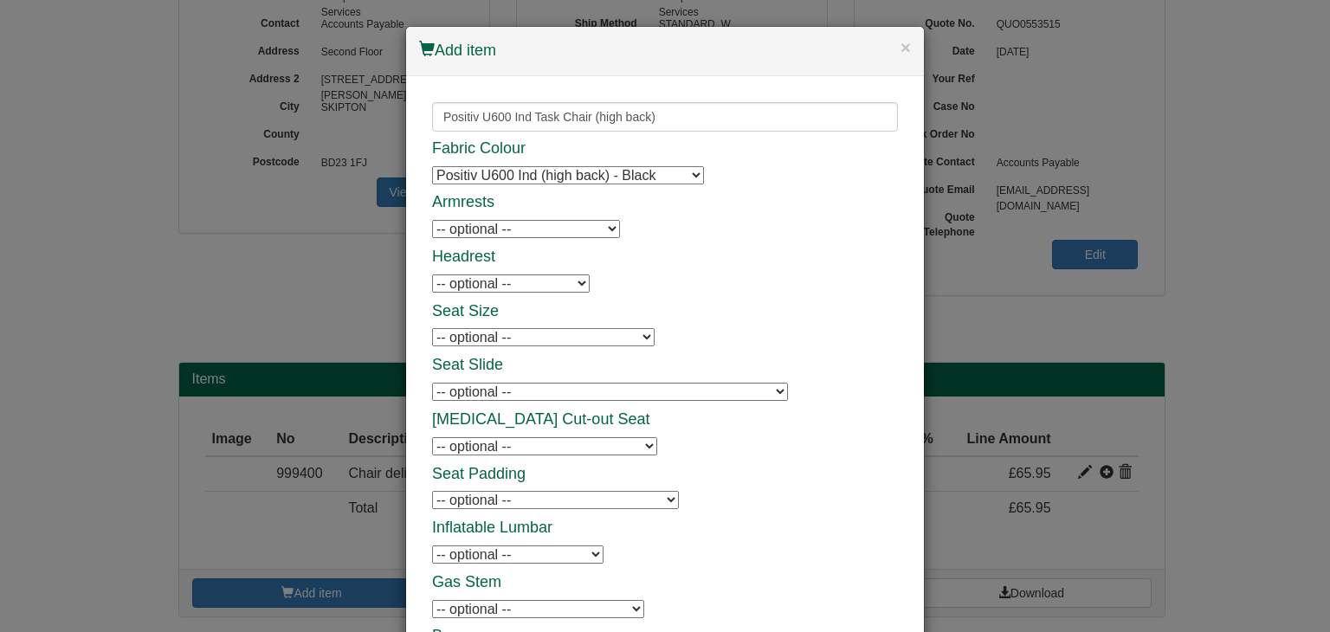
click at [526, 232] on select "-- optional -- Positiv Adjustable Armrests Positiv Adjustable Armrests Retracta…" at bounding box center [526, 229] width 188 height 18
select select "9787100U"
click at [432, 220] on select "-- optional -- Positiv Adjustable Armrests Positiv Adjustable Armrests Retracta…" at bounding box center [526, 229] width 188 height 18
click at [743, 275] on div "Fabric Colour Positiv U600 Ind (high back) - Black Positiv U600 Ind (high back)…" at bounding box center [665, 434] width 466 height 588
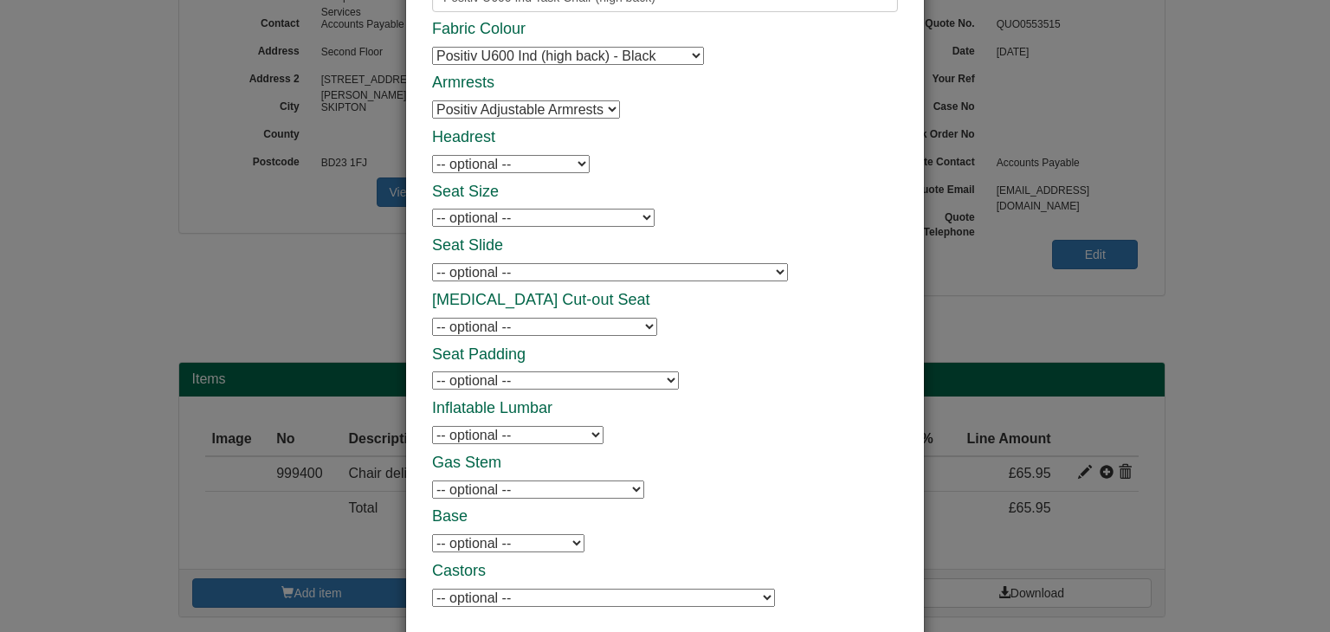
scroll to position [173, 0]
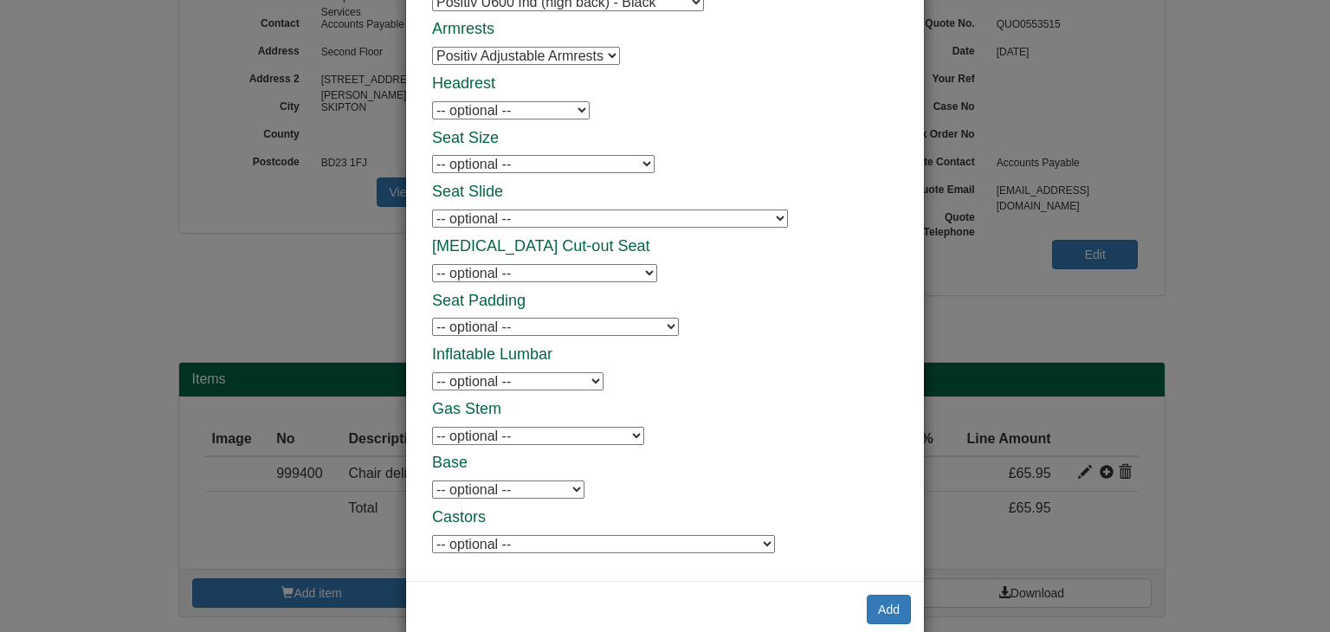
click at [530, 388] on select "-- optional -- Positiv Inflatable [MEDICAL_DATA] Positiv Inflatable [MEDICAL_DA…" at bounding box center [517, 381] width 171 height 18
select select "9787106U"
click at [432, 372] on select "-- optional -- Positiv Inflatable [MEDICAL_DATA] Positiv Inflatable [MEDICAL_DA…" at bounding box center [517, 381] width 171 height 18
click at [706, 386] on div "Fabric Colour Positiv U600 Ind (high back) - Black Positiv U600 Ind (high back)…" at bounding box center [665, 261] width 466 height 588
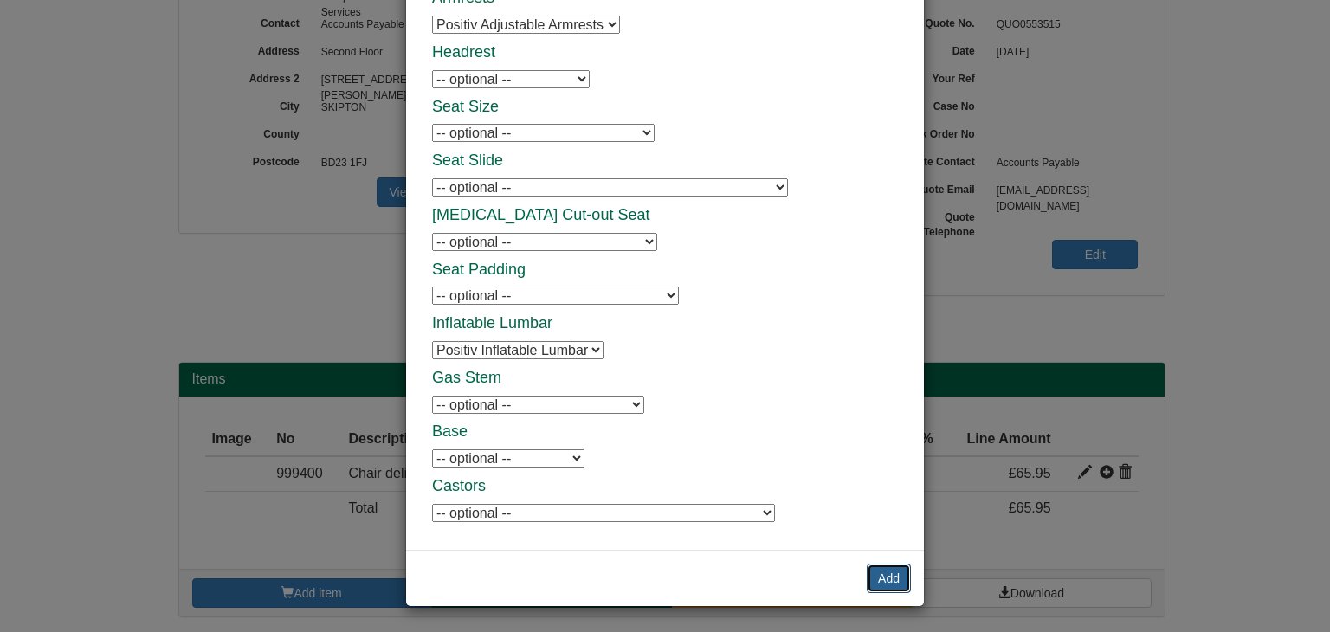
click at [883, 570] on button "Add" at bounding box center [888, 578] width 44 height 29
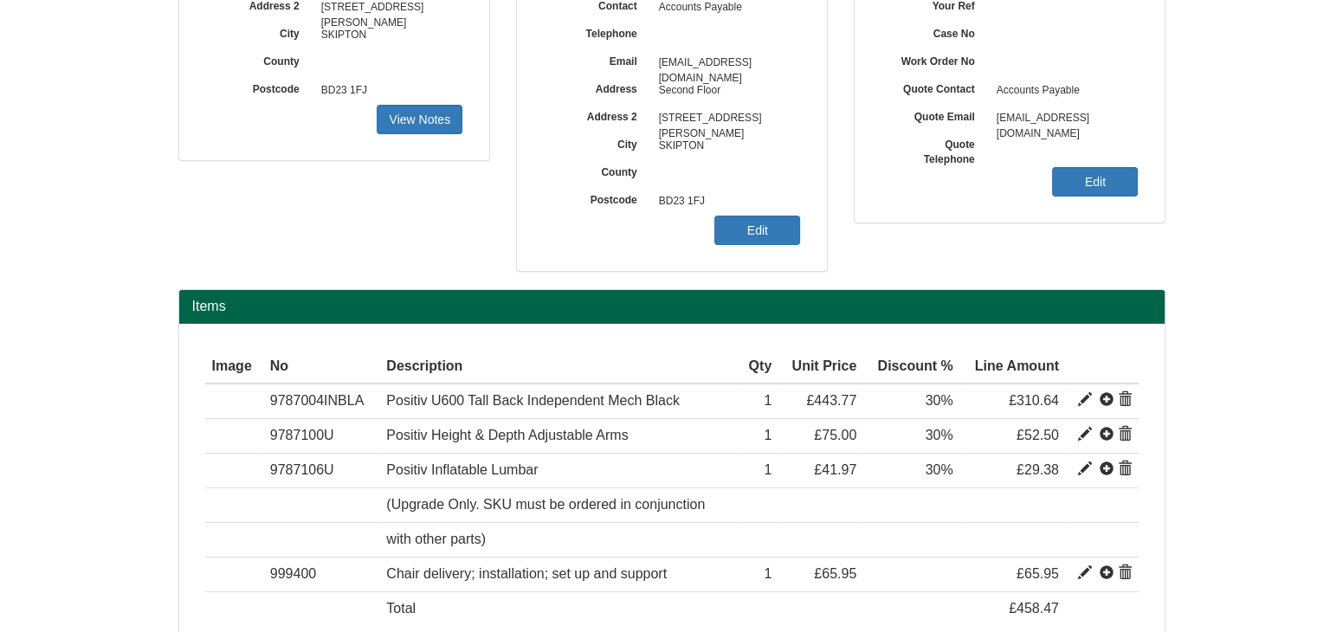
scroll to position [415, 0]
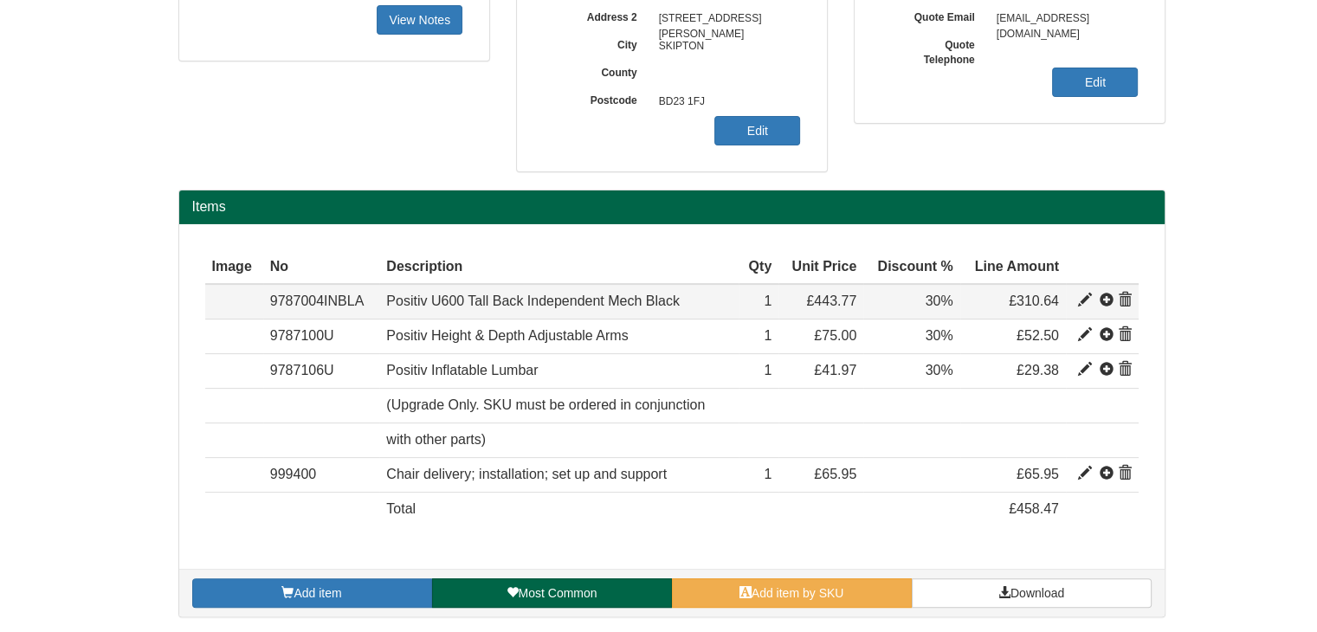
click at [1104, 302] on span at bounding box center [1106, 300] width 14 height 14
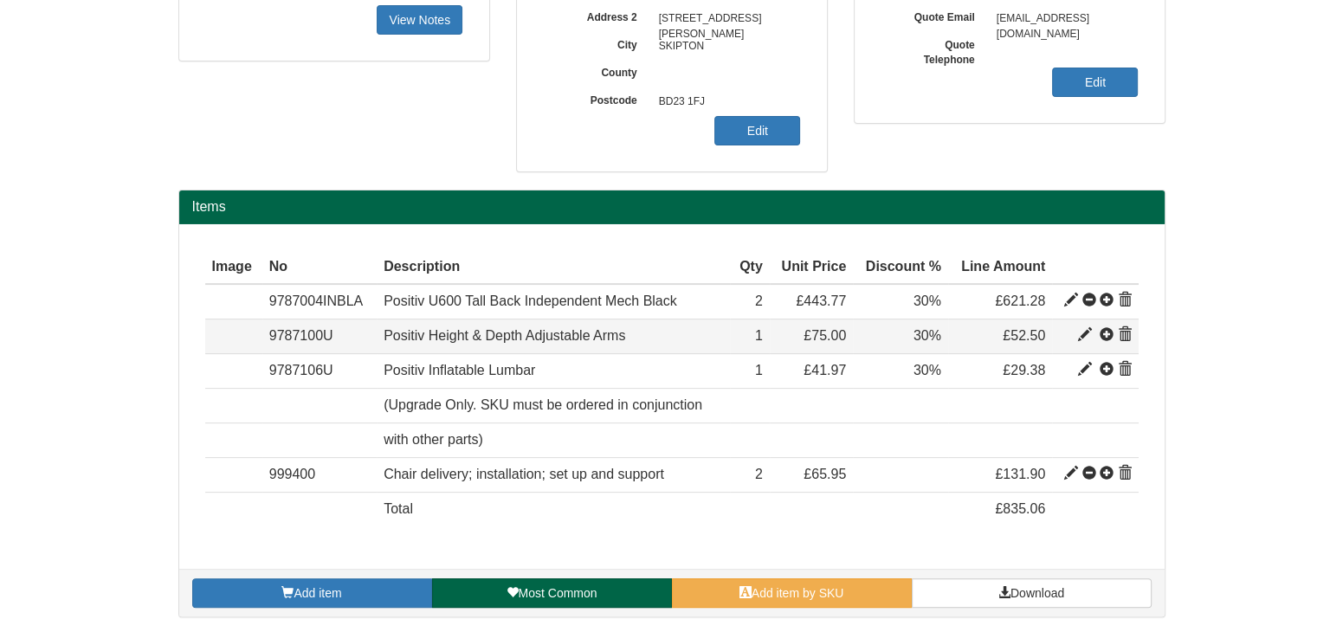
click at [1106, 333] on span at bounding box center [1106, 335] width 14 height 14
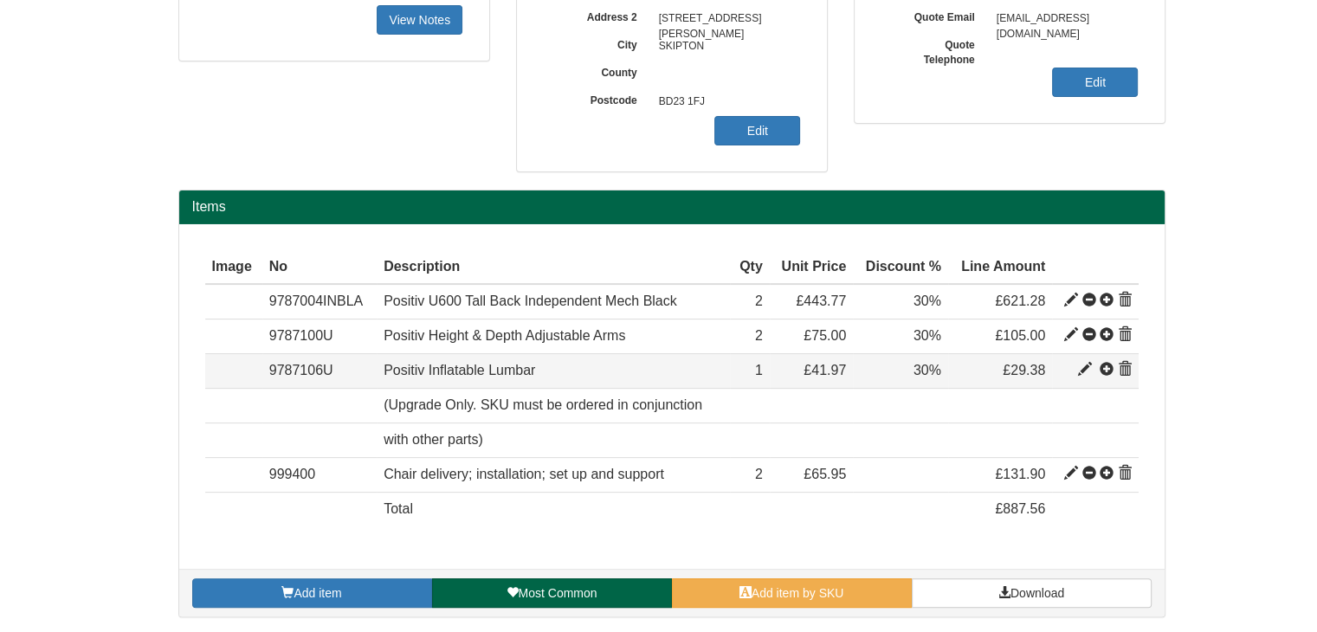
click at [1105, 367] on span at bounding box center [1106, 370] width 14 height 14
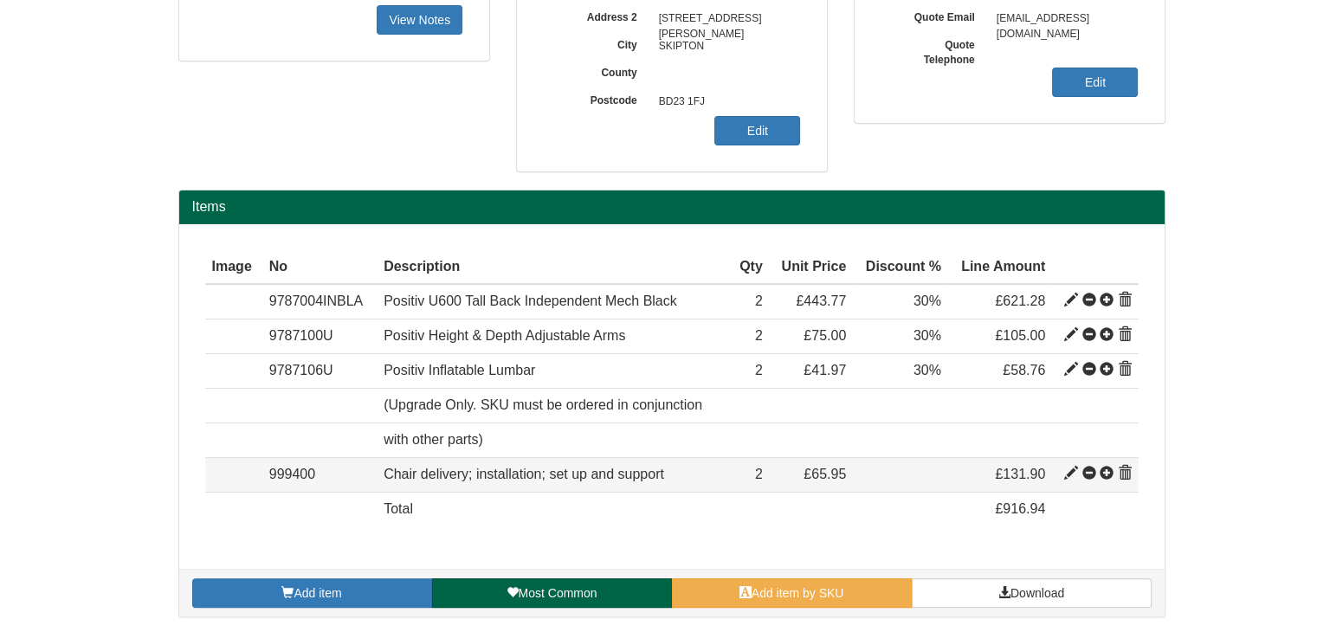
click at [1105, 468] on span at bounding box center [1106, 474] width 14 height 14
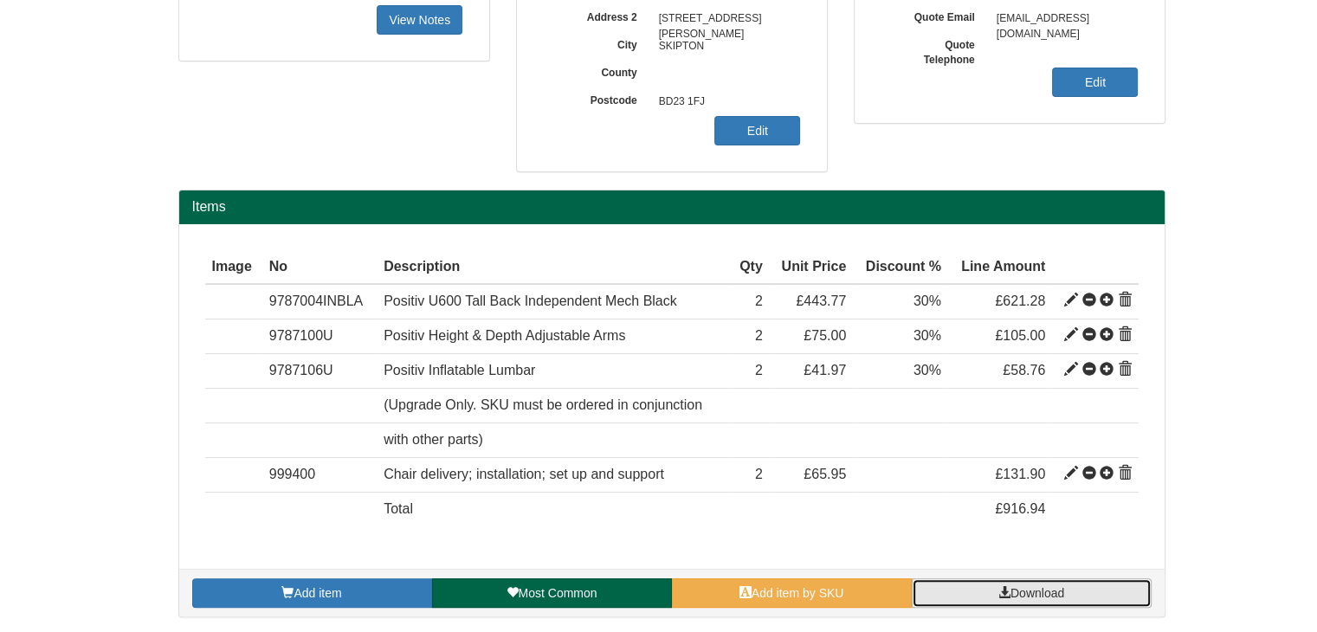
click at [1042, 579] on link "Download" at bounding box center [1031, 592] width 240 height 29
